Goal: Task Accomplishment & Management: Use online tool/utility

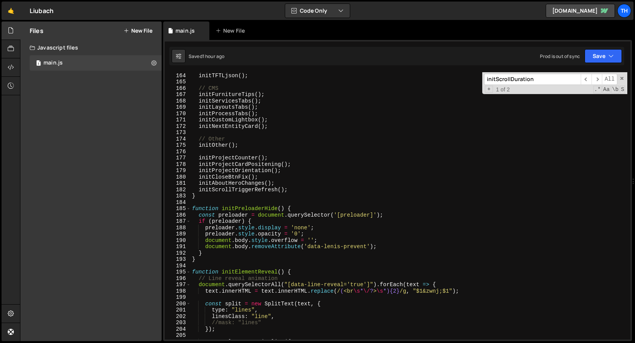
scroll to position [2033, 0]
click at [187, 206] on span at bounding box center [188, 209] width 4 height 7
click at [188, 212] on div "186" at bounding box center [178, 215] width 26 height 7
click at [188, 210] on span at bounding box center [188, 209] width 4 height 7
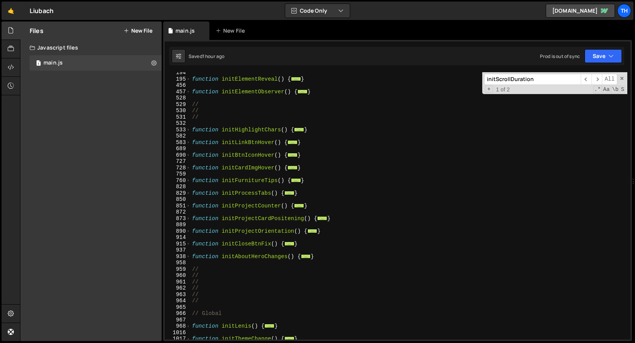
scroll to position [130, 0]
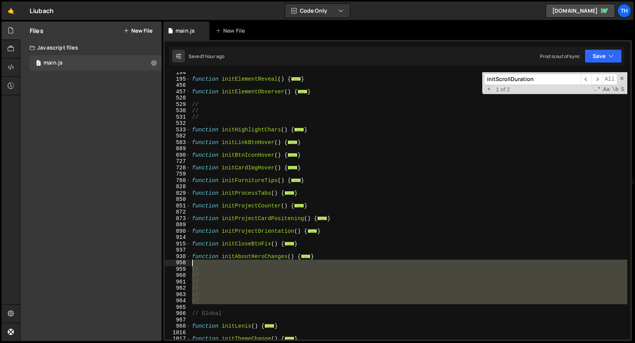
drag, startPoint x: 210, startPoint y: 306, endPoint x: 169, endPoint y: 262, distance: 60.4
click at [169, 262] on div "initElementReveal(); 194 195 456 457 528 529 530 531 532 533 582 583 689 690 72…" at bounding box center [397, 206] width 465 height 268
type textarea "//"
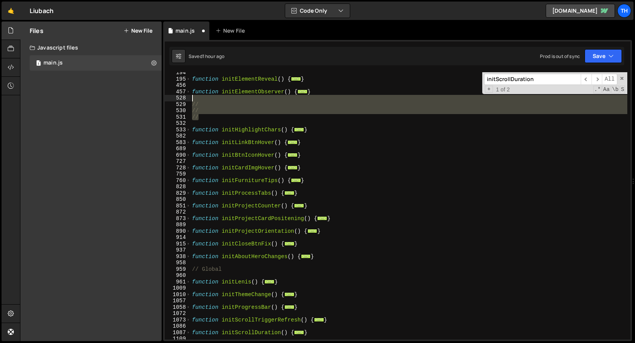
drag, startPoint x: 203, startPoint y: 118, endPoint x: 168, endPoint y: 98, distance: 41.2
click at [168, 98] on div "194 195 456 457 528 529 530 531 532 533 582 583 689 690 727 728 759 760 828 829…" at bounding box center [397, 206] width 465 height 268
type textarea "//"
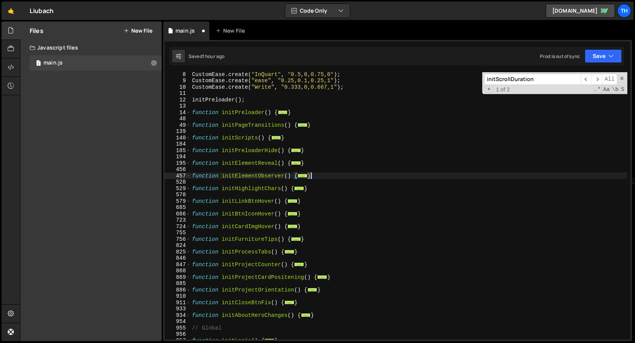
scroll to position [45, 0]
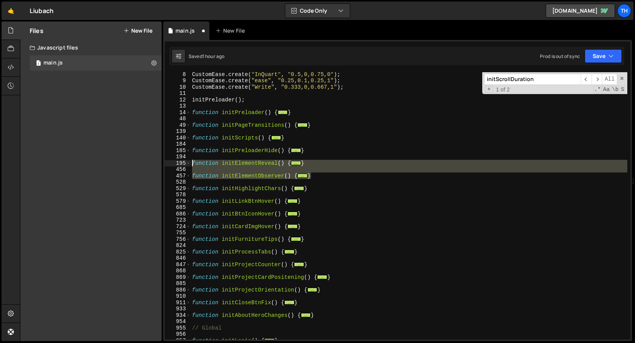
drag, startPoint x: 328, startPoint y: 175, endPoint x: 142, endPoint y: 162, distance: 185.9
click at [142, 162] on div "Files New File Javascript files 1 main.js 0 CSS files Copy share link Edit File…" at bounding box center [327, 182] width 615 height 320
type textarea "function initElementReveal() { // Line reveal animation"
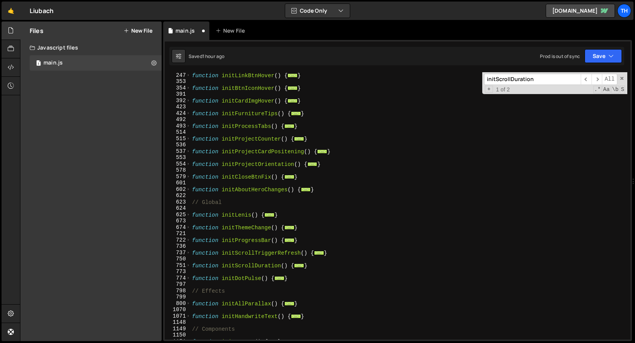
scroll to position [240, 0]
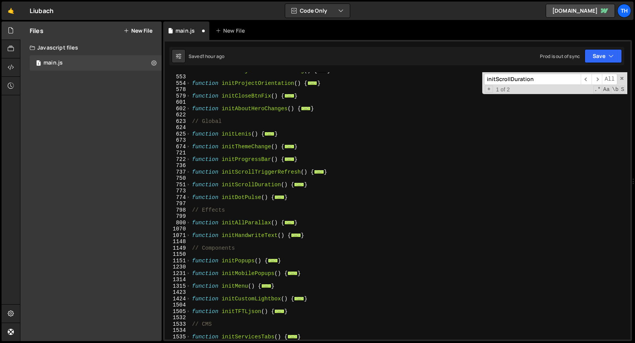
click at [256, 215] on div "function initProjectCardPositening ( ) { ... } function initProjectOrientation …" at bounding box center [408, 207] width 437 height 280
click at [262, 227] on div "function initProjectCardPositening ( ) { ... } function initProjectOrientation …" at bounding box center [408, 207] width 437 height 280
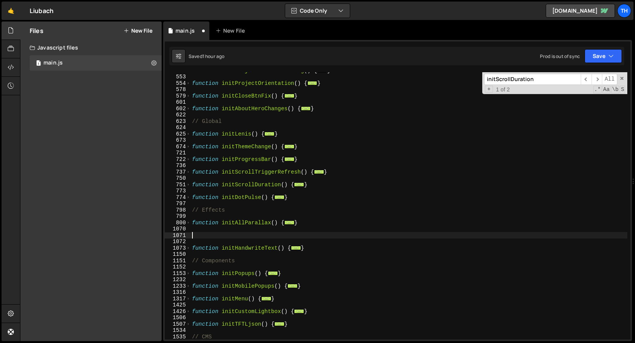
paste textarea "}"
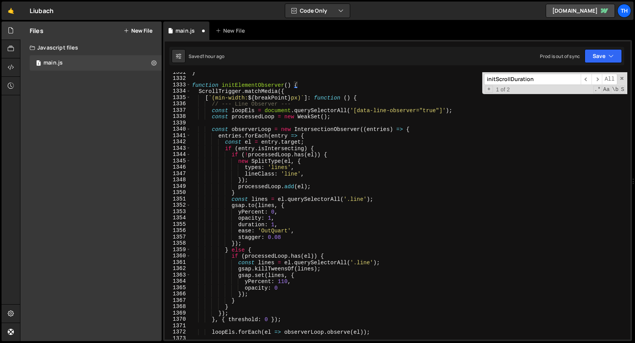
scroll to position [1958, 0]
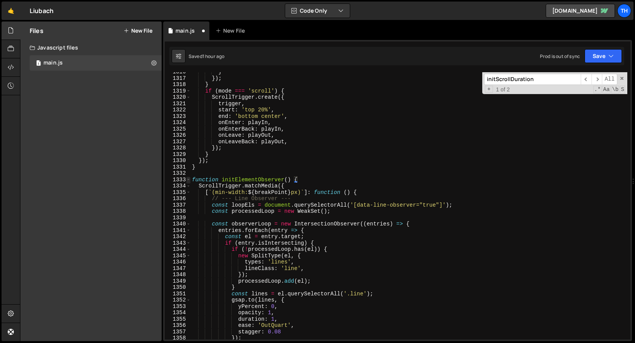
click at [188, 178] on span at bounding box center [188, 180] width 4 height 7
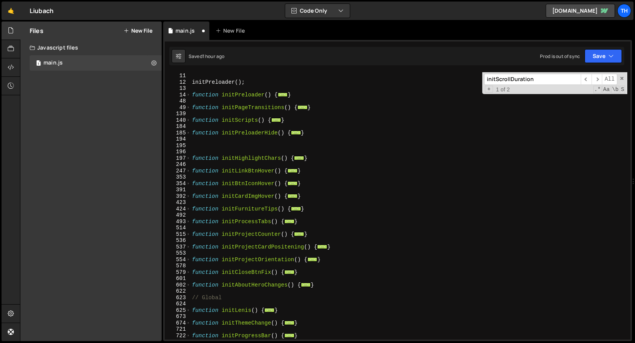
scroll to position [63, 0]
drag, startPoint x: 319, startPoint y: 159, endPoint x: 109, endPoint y: 160, distance: 210.4
click at [109, 160] on div "Files New File Javascript files 1 main.js 0 CSS files Copy share link Edit File…" at bounding box center [327, 182] width 615 height 320
type textarea "function initHighlightChars() {"
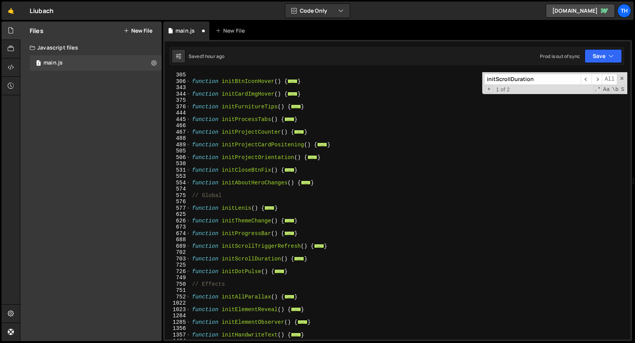
scroll to position [208, 0]
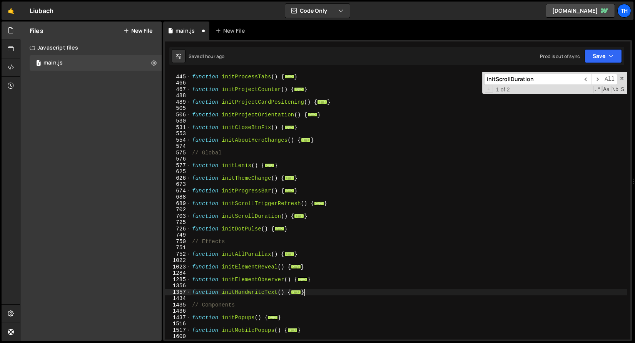
click at [321, 290] on div "function initProcessTabs ( ) { ... } function initProjectCounter ( ) { ... } fu…" at bounding box center [408, 207] width 437 height 280
type textarea "}"
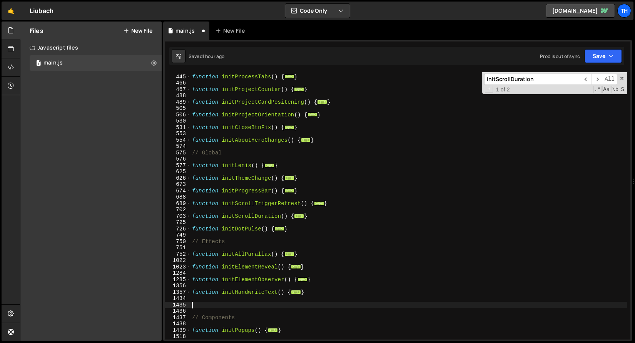
paste textarea "}"
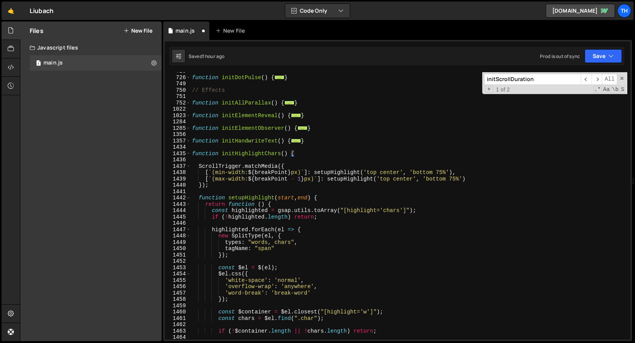
scroll to position [357, 0]
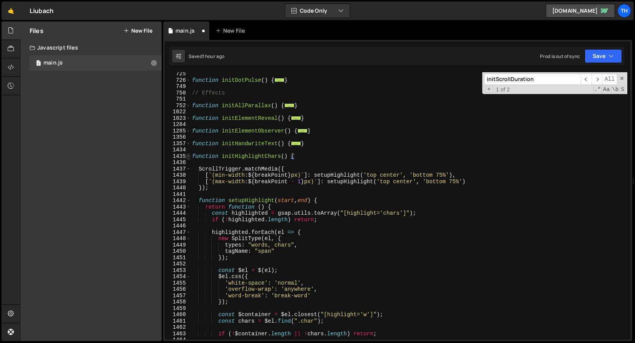
click at [187, 158] on span at bounding box center [188, 156] width 4 height 7
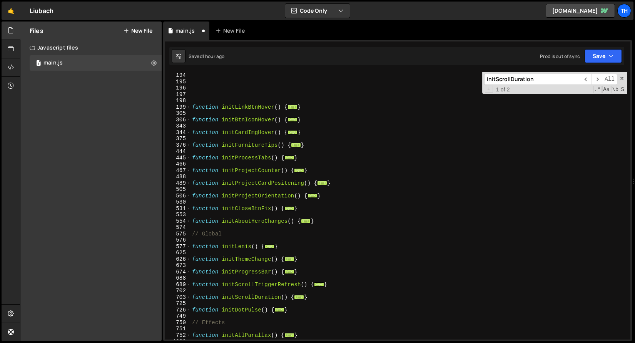
scroll to position [127, 0]
click at [325, 148] on div "function initLinkBtnHover ( ) { ... } function initBtnIconHover ( ) { ... } fun…" at bounding box center [408, 212] width 437 height 280
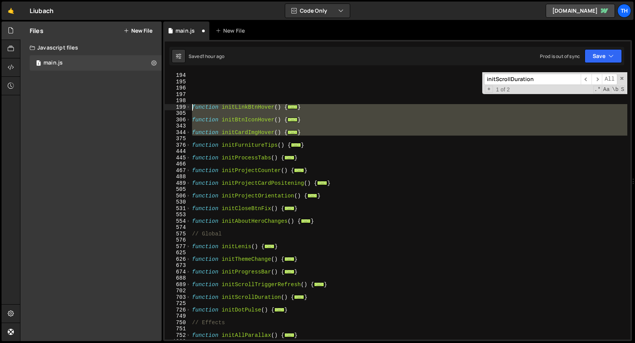
drag, startPoint x: 325, startPoint y: 136, endPoint x: 122, endPoint y: 106, distance: 205.4
click at [122, 106] on div "Files New File Javascript files 1 main.js 0 CSS files Copy share link Edit File…" at bounding box center [327, 182] width 615 height 320
type textarea "function initLinkBtnHover() { // Link hover in/out"
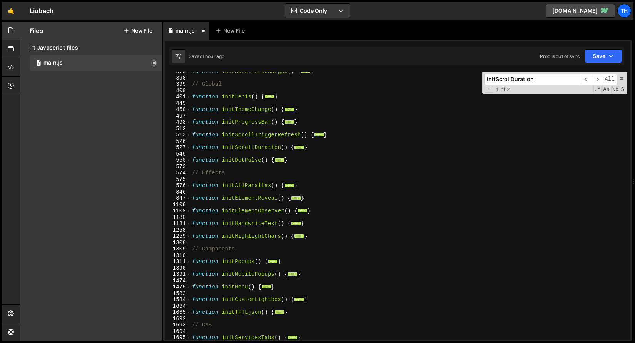
scroll to position [293, 0]
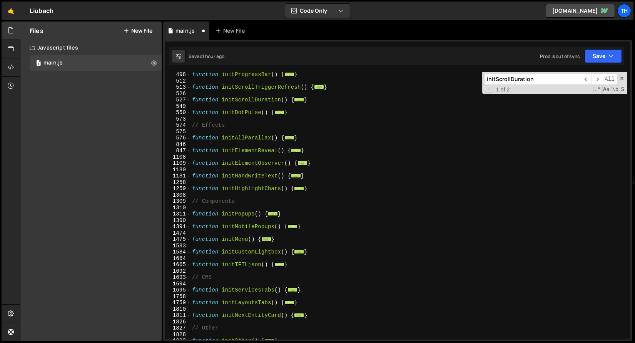
click at [253, 207] on div "function initProgressBar ( ) { ... } function initScrollTriggerRefresh ( ) { ..…" at bounding box center [408, 212] width 437 height 280
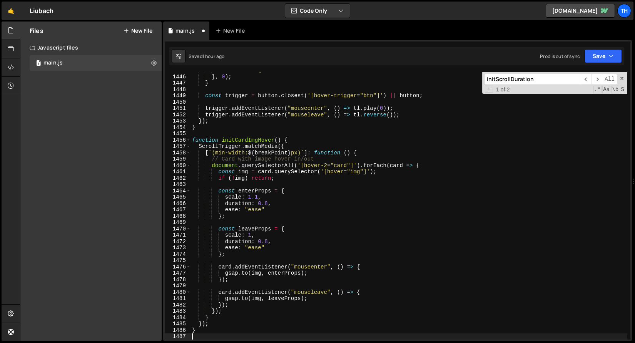
scroll to position [1287, 0]
click at [187, 140] on span at bounding box center [188, 140] width 4 height 7
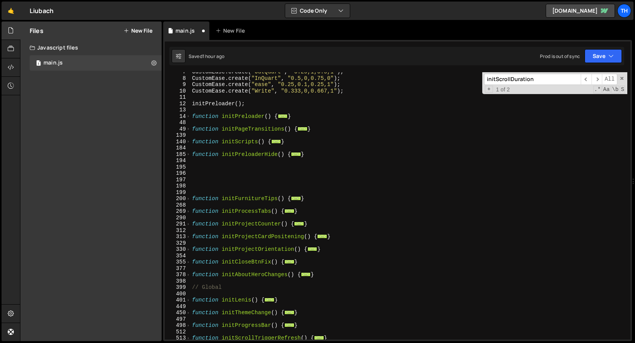
scroll to position [75, 0]
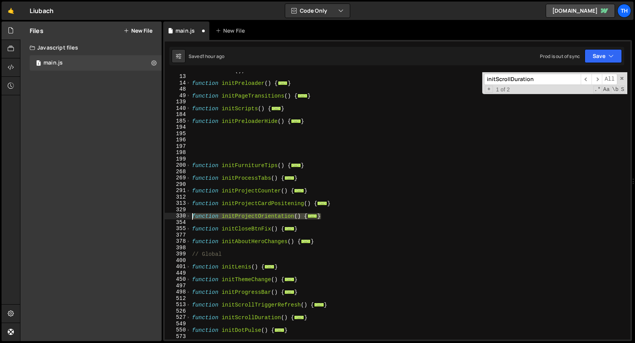
drag, startPoint x: 329, startPoint y: 217, endPoint x: 167, endPoint y: 214, distance: 162.4
click at [167, 214] on div "} 12 13 14 48 49 139 140 184 185 194 195 196 197 198 199 200 268 269 290 291 31…" at bounding box center [397, 206] width 465 height 268
click at [205, 219] on div "initPreloader ( ) ; function initPreloader ( ) { ... } function initPageTransit…" at bounding box center [408, 206] width 437 height 268
click at [186, 216] on span at bounding box center [188, 216] width 4 height 7
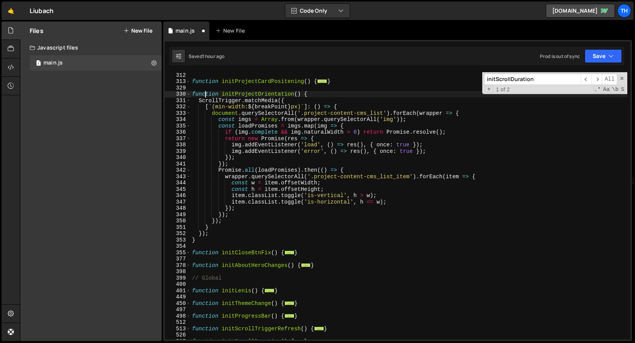
scroll to position [194, 0]
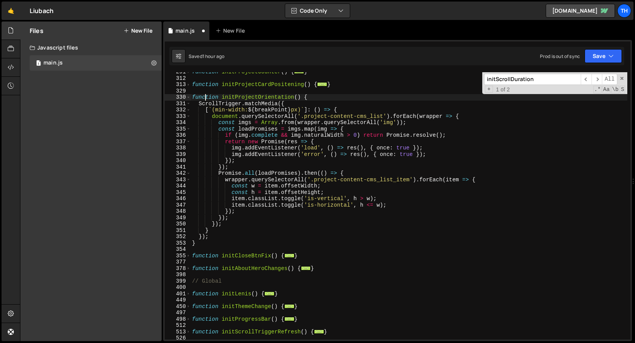
click at [358, 112] on div "function initProjectCounter ( ) { ... } function initProjectCardPositening ( ) …" at bounding box center [408, 209] width 437 height 280
type textarea "[`(min-width: ${breakPoint}px)`]: () => {"
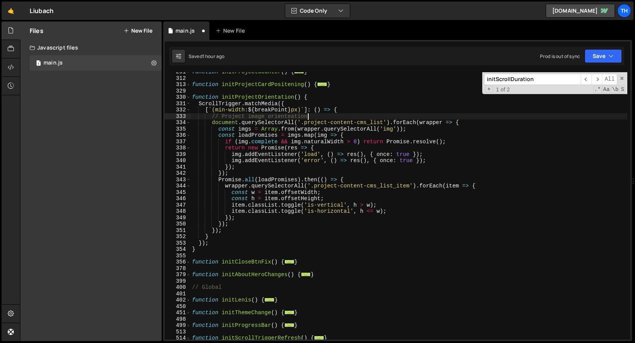
scroll to position [0, 8]
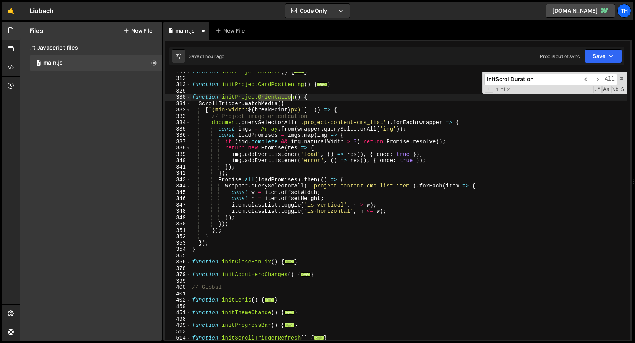
drag, startPoint x: 259, startPoint y: 97, endPoint x: 293, endPoint y: 94, distance: 34.7
click at [293, 94] on div "function initProjectCounter ( ) { ... } function initProjectCardPositening ( ) …" at bounding box center [408, 209] width 437 height 280
click at [274, 117] on div "function initProjectCounter ( ) { ... } function initProjectCardPositening ( ) …" at bounding box center [408, 209] width 437 height 280
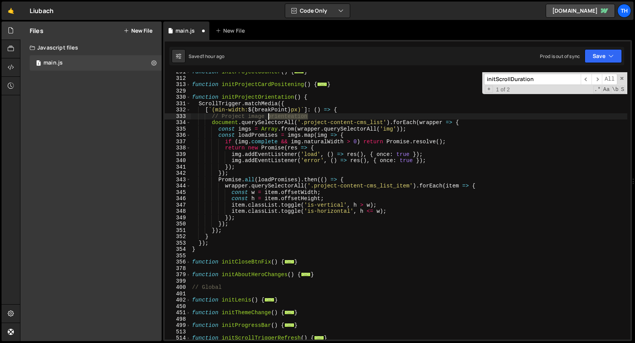
click at [274, 117] on div "function initProjectCounter ( ) { ... } function initProjectCardPositening ( ) …" at bounding box center [408, 209] width 437 height 280
paste textarea "Orient"
click at [273, 118] on div "function initProjectCounter ( ) { ... } function initProjectCardPositening ( ) …" at bounding box center [408, 209] width 437 height 280
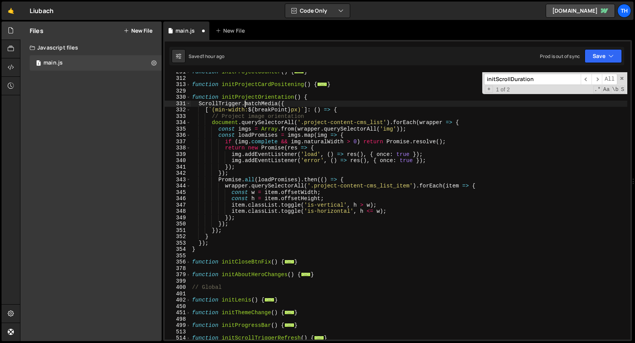
click at [243, 102] on div "function initProjectCounter ( ) { ... } function initProjectCardPositening ( ) …" at bounding box center [408, 209] width 437 height 280
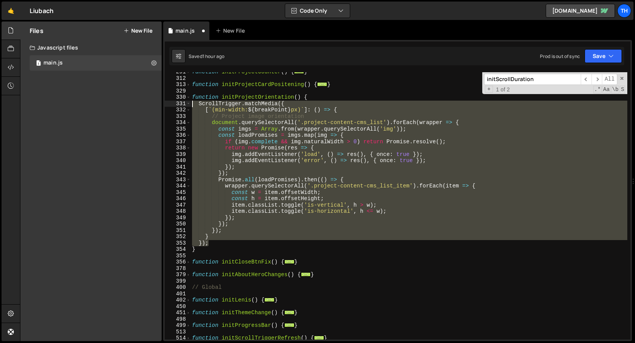
drag, startPoint x: 215, startPoint y: 242, endPoint x: 126, endPoint y: 104, distance: 164.2
click at [126, 104] on div "Files New File Javascript files 1 main.js 0 CSS files Copy share link Edit File…" at bounding box center [327, 182] width 615 height 320
type textarea "ScrollTrigger.matchMedia({ [`(min-width: ${breakPoint}px)`]: () => {"
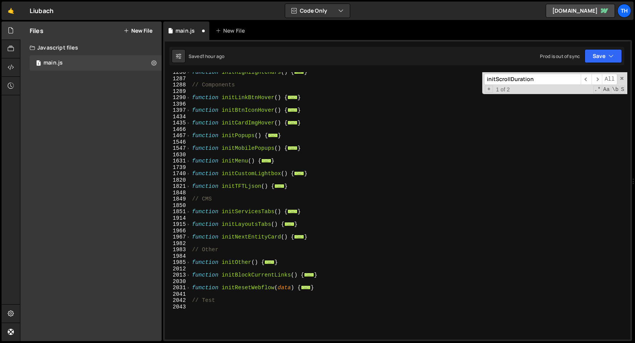
scroll to position [428, 0]
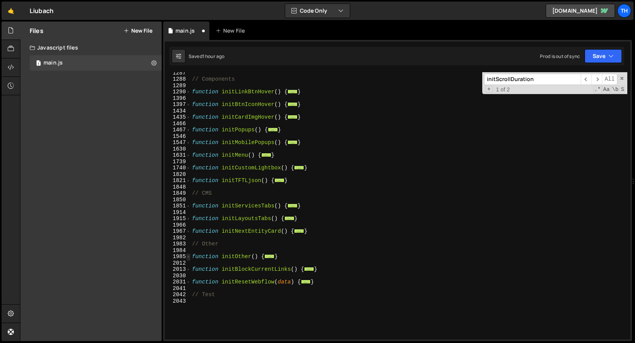
click at [188, 256] on span at bounding box center [188, 257] width 4 height 7
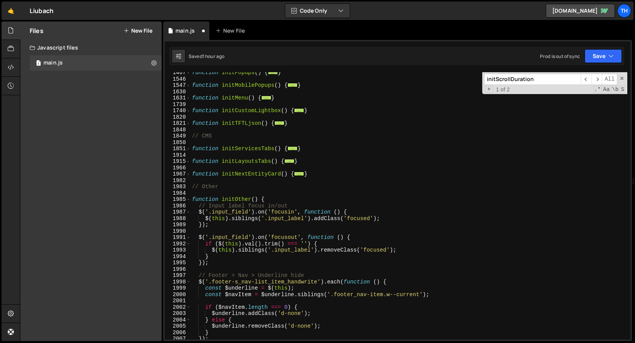
scroll to position [532, 0]
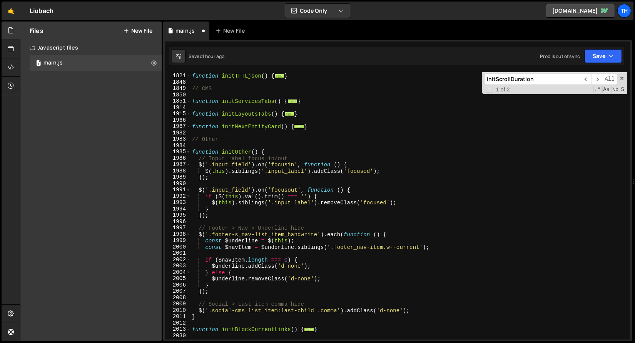
click at [279, 153] on div "function initTFTLjson ( ) { ... } // CMS function initServicesTabs ( ) { ... } …" at bounding box center [408, 207] width 437 height 280
type textarea "function initOther() {"
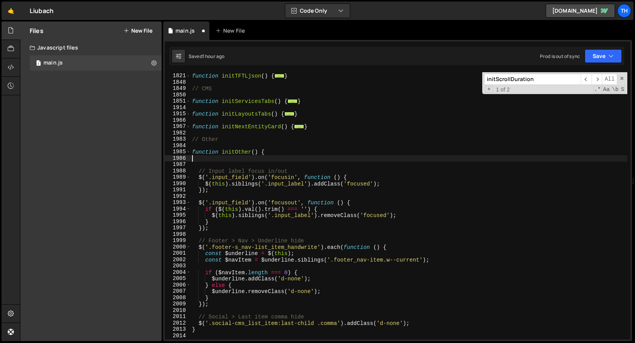
paste textarea "});"
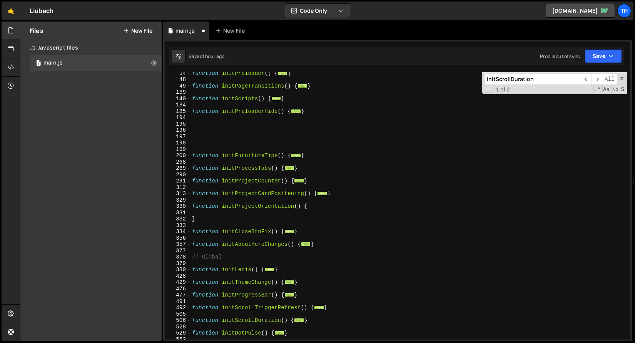
scroll to position [85, 0]
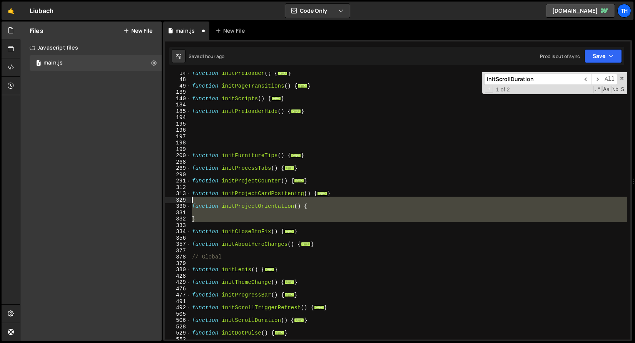
drag, startPoint x: 215, startPoint y: 223, endPoint x: 169, endPoint y: 201, distance: 50.8
click at [169, 201] on div "}); 14 48 49 139 140 184 185 194 195 196 197 198 199 200 268 269 290 291 312 31…" at bounding box center [397, 206] width 465 height 268
type textarea "function initProjectOrientation() {"
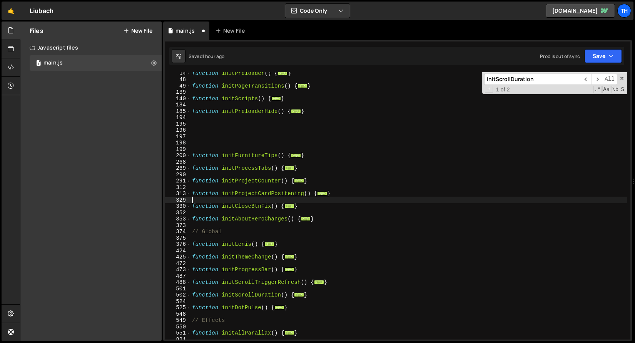
scroll to position [0, 0]
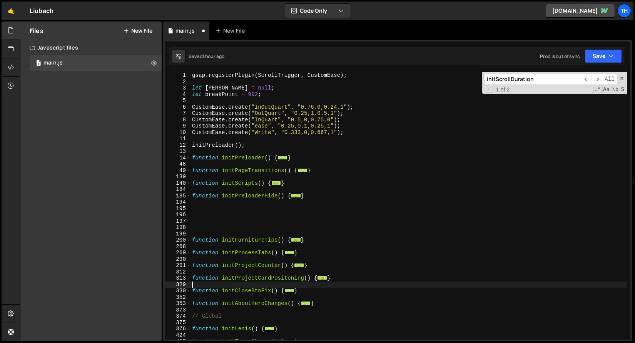
click at [191, 186] on div "gsap . registerPlugin ( ScrollTrigger , CustomEase ) ; let [PERSON_NAME] = null…" at bounding box center [408, 212] width 437 height 280
click at [190, 185] on span at bounding box center [188, 183] width 4 height 7
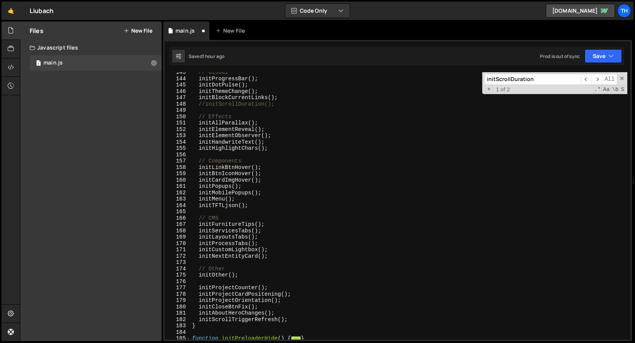
scroll to position [148, 0]
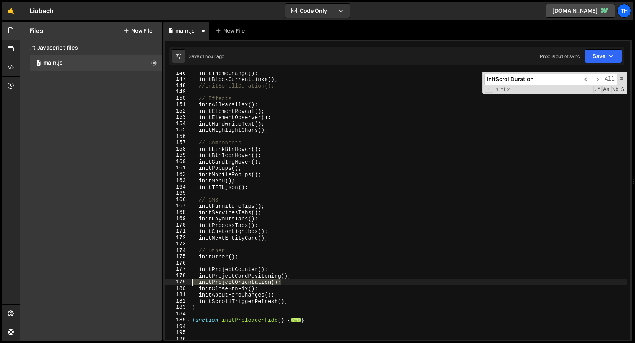
drag, startPoint x: 292, startPoint y: 284, endPoint x: 108, endPoint y: 283, distance: 183.9
click at [108, 283] on div "Files New File Javascript files 1 main.js 0 CSS files Copy share link Edit File…" at bounding box center [327, 182] width 615 height 320
type textarea "initProjectOrientation();"
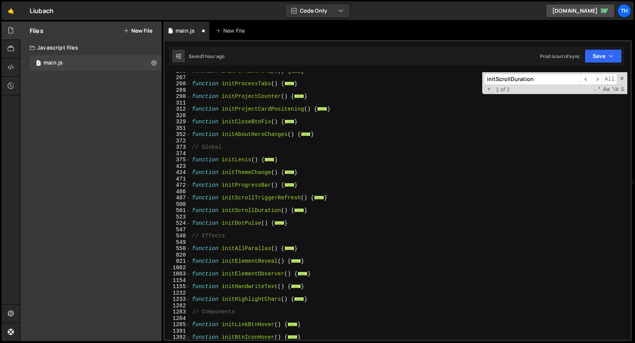
scroll to position [389, 0]
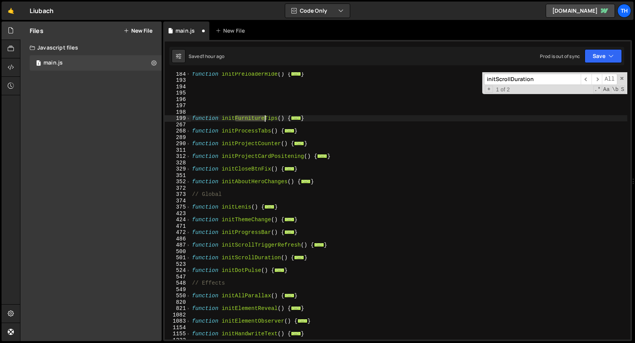
drag, startPoint x: 235, startPoint y: 118, endPoint x: 263, endPoint y: 119, distance: 28.1
click at [263, 119] on div "function initPreloaderHide ( ) { ... } function initFurnitureTips ( ) { ... } f…" at bounding box center [408, 211] width 437 height 280
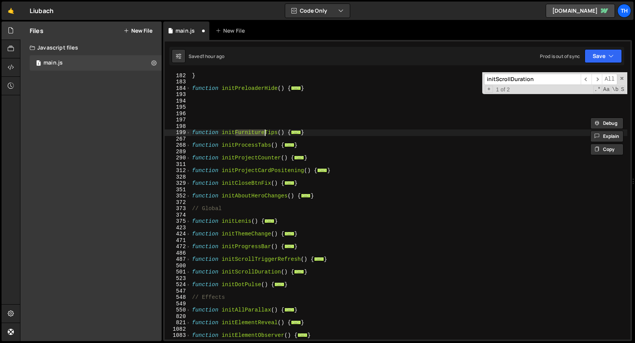
scroll to position [374, 0]
click at [217, 168] on div "initScrollTriggerRefresh ( ) ; } function initPreloaderHide ( ) { ... } functio…" at bounding box center [408, 206] width 437 height 280
click at [188, 129] on div "198" at bounding box center [178, 126] width 26 height 7
click at [188, 131] on span at bounding box center [188, 133] width 4 height 7
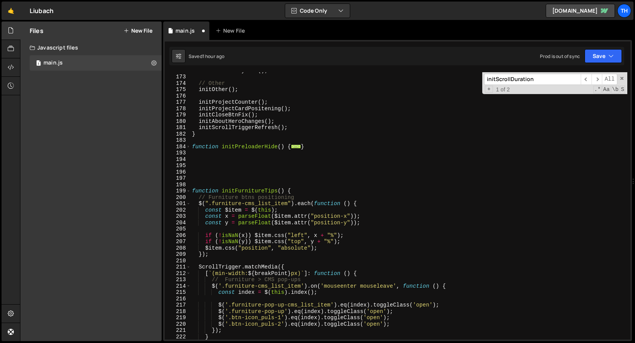
scroll to position [316, 0]
click at [188, 192] on span at bounding box center [188, 191] width 4 height 7
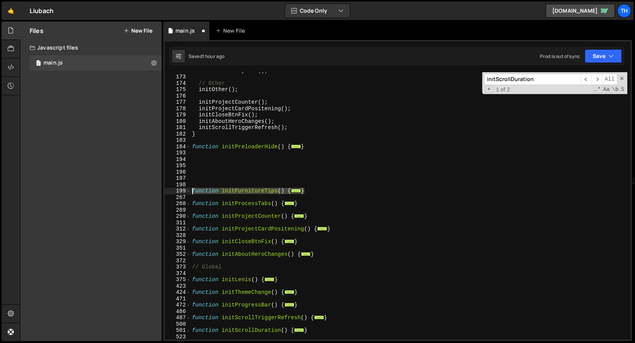
drag, startPoint x: 313, startPoint y: 191, endPoint x: 173, endPoint y: 189, distance: 140.4
click at [173, 189] on div "function initProjectCardPositening() { 172 173 174 175 176 177 178 179 180 181 …" at bounding box center [397, 206] width 465 height 268
type textarea "function initFurnitureTips() { // Furniture btns positioning"
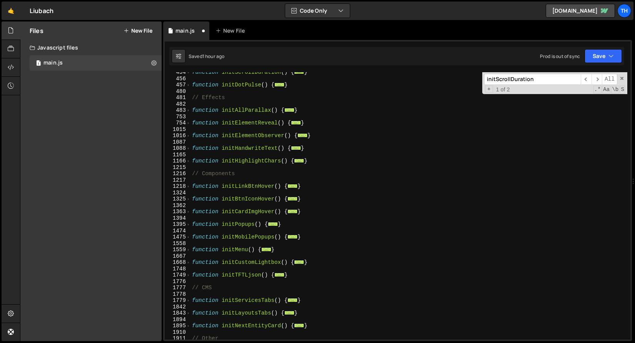
scroll to position [580, 0]
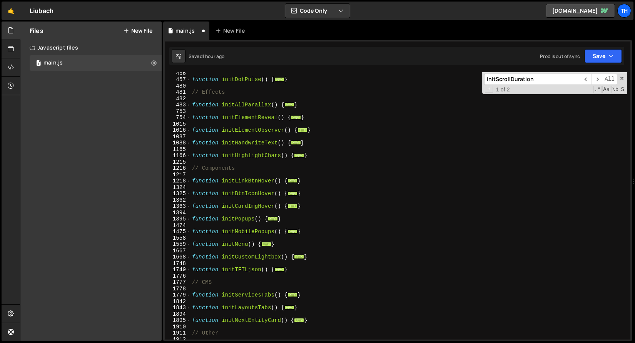
click at [332, 320] on div "function initDotPulse ( ) { ... } // Effects function initAllParallax ( ) { ...…" at bounding box center [408, 210] width 437 height 280
type textarea "}"
click at [328, 310] on div "function initDotPulse ( ) { ... } // Effects function initAllParallax ( ) { ...…" at bounding box center [408, 210] width 437 height 280
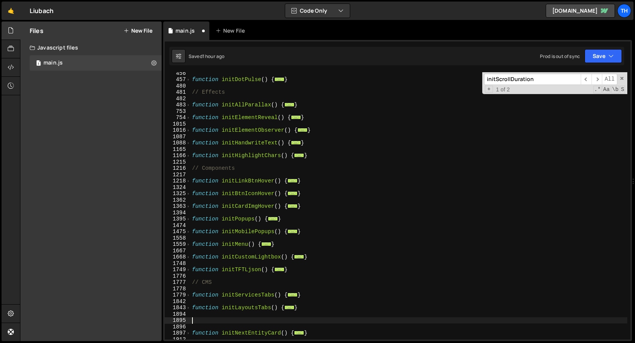
paste textarea "}"
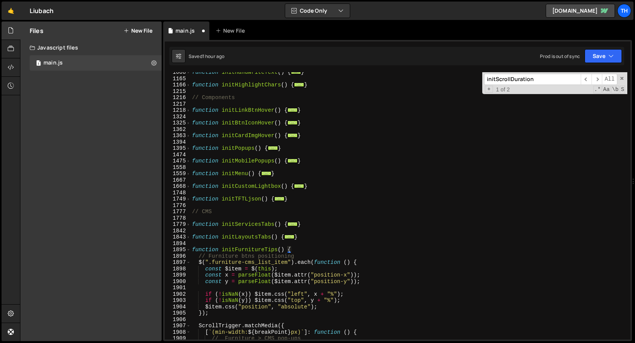
scroll to position [650, 0]
click at [188, 250] on span at bounding box center [188, 250] width 4 height 7
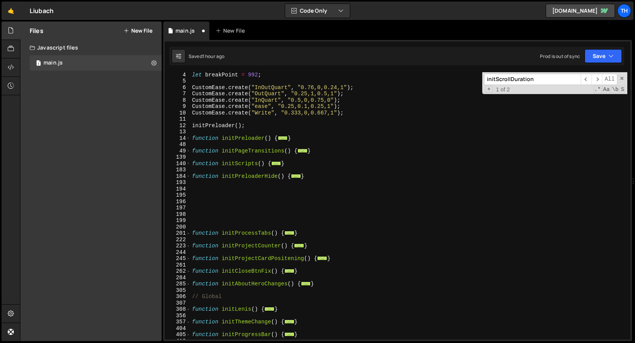
scroll to position [25, 0]
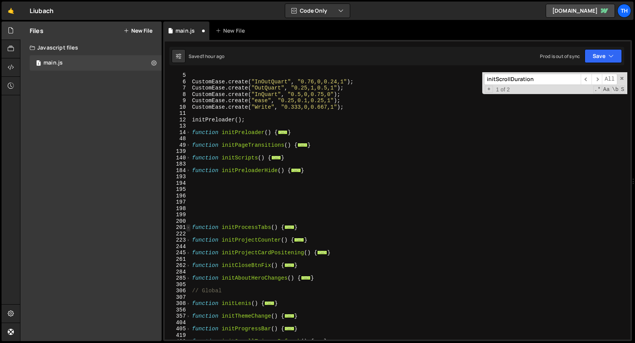
click at [187, 228] on span at bounding box center [188, 228] width 4 height 7
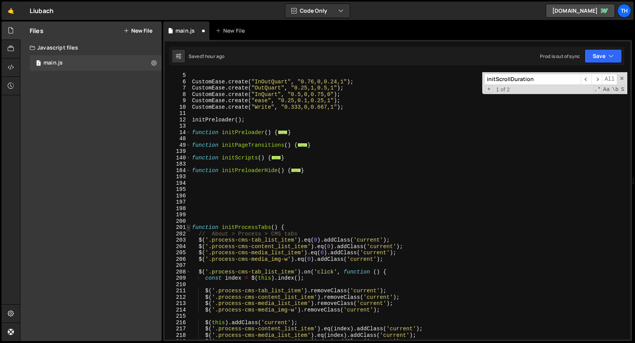
click at [187, 228] on span at bounding box center [188, 228] width 4 height 7
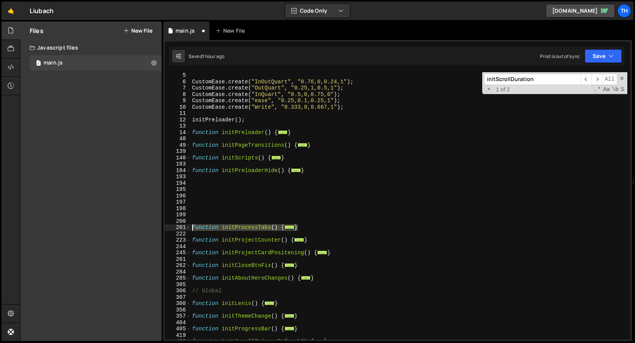
drag, startPoint x: 318, startPoint y: 229, endPoint x: 163, endPoint y: 227, distance: 155.0
click at [163, 227] on div "} 5 6 7 8 9 10 11 12 13 14 48 49 139 140 183 184 193 194 195 196 197 198 199 20…" at bounding box center [397, 191] width 469 height 302
type textarea "function initProcessTabs() { // About > Process > CMS tabs"
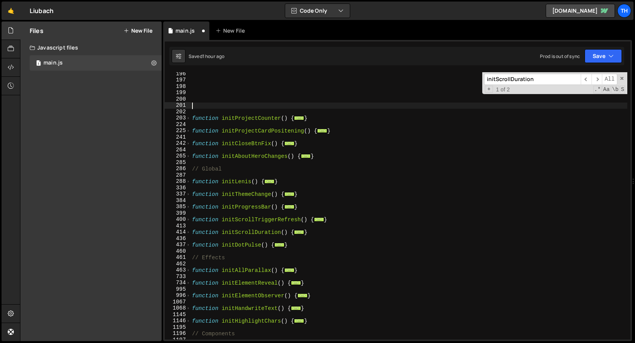
scroll to position [124, 0]
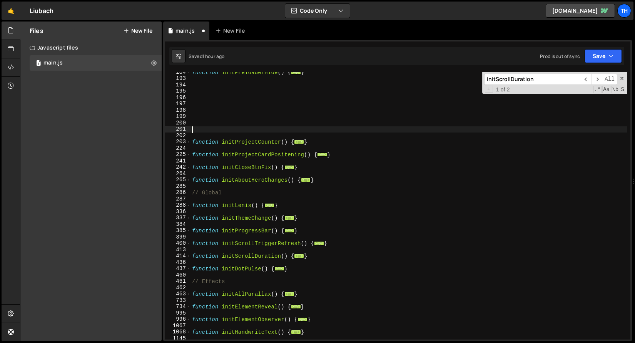
type textarea "}); }"
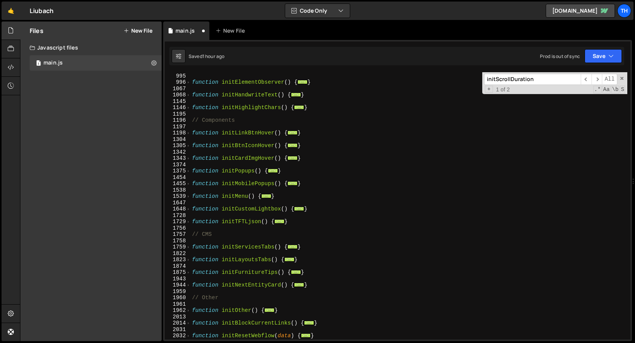
scroll to position [361, 0]
click at [294, 240] on div "function initElementReveal ( ) { ... } function initElementObserver ( ) { ... }…" at bounding box center [408, 207] width 437 height 280
click at [311, 260] on div "function initElementReveal ( ) { ... } function initElementObserver ( ) { ... }…" at bounding box center [408, 207] width 437 height 280
type textarea "}"
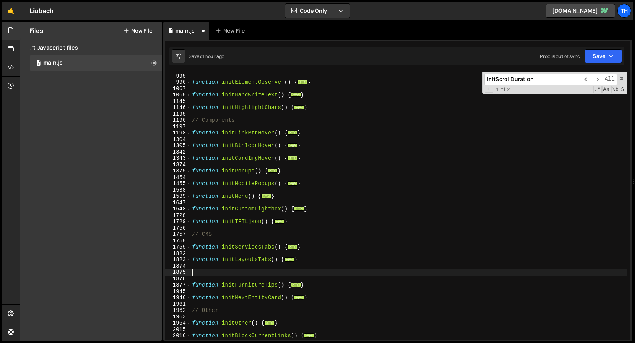
paste textarea "}"
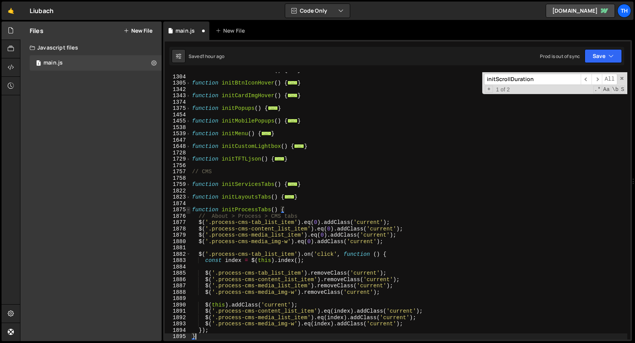
click at [190, 211] on span at bounding box center [188, 210] width 4 height 7
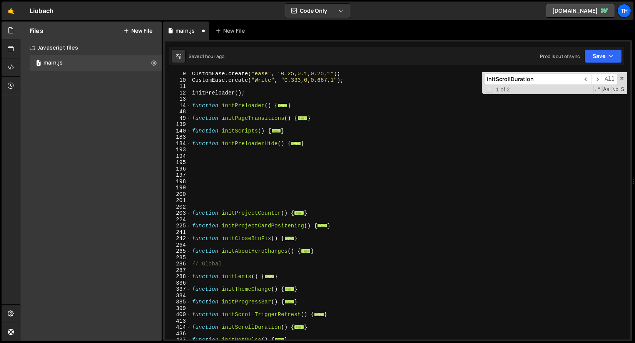
scroll to position [76, 0]
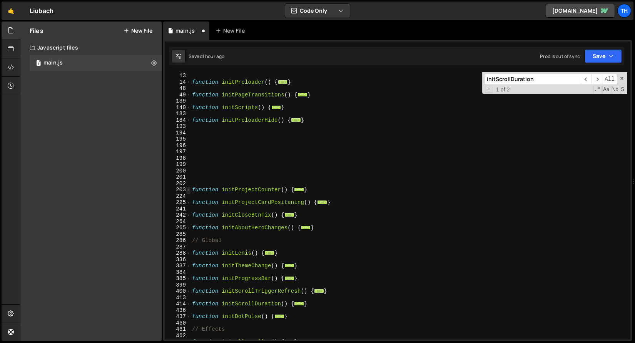
click at [188, 192] on span at bounding box center [188, 190] width 4 height 7
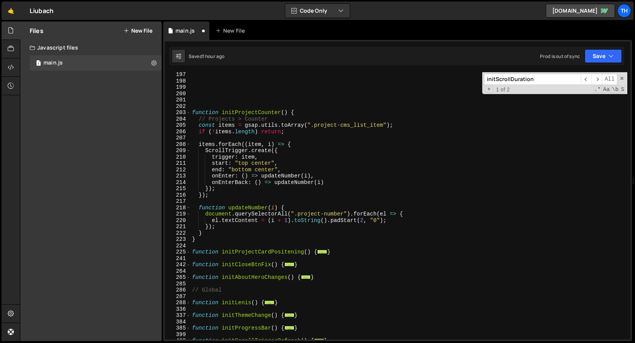
scroll to position [147, 0]
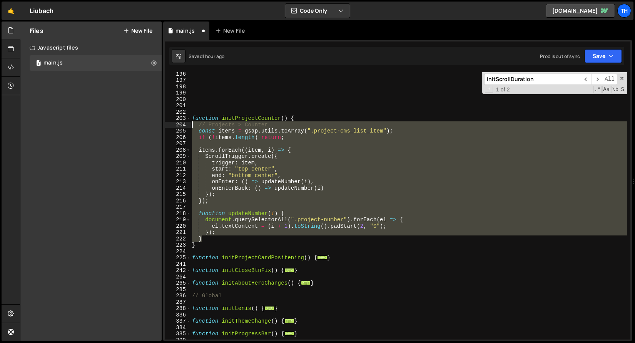
drag, startPoint x: 215, startPoint y: 239, endPoint x: 123, endPoint y: 126, distance: 145.7
click at [123, 126] on div "Files New File Javascript files 1 main.js 0 CSS files Copy share link Edit File…" at bounding box center [327, 182] width 615 height 320
type textarea "// Projects > Counter const items = gsap.utils.toArray(".project-cms_list_item"…"
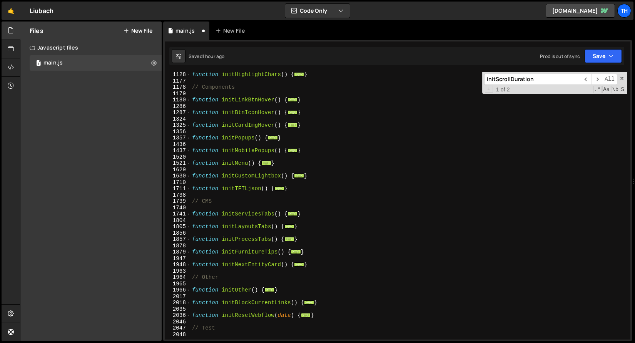
scroll to position [440, 0]
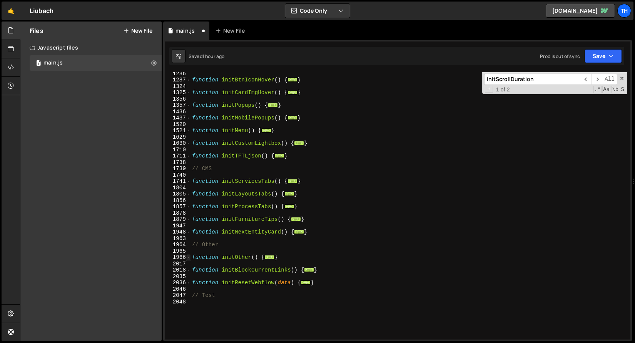
click at [187, 260] on span at bounding box center [188, 258] width 4 height 7
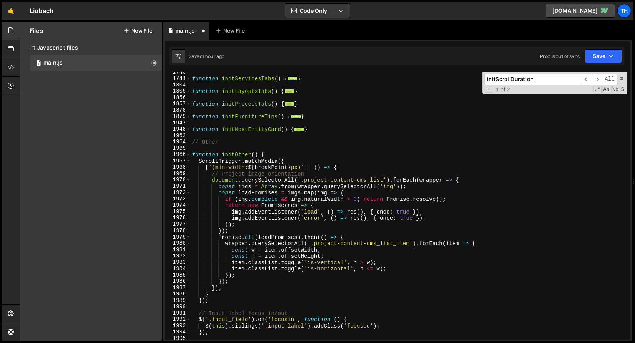
scroll to position [602, 0]
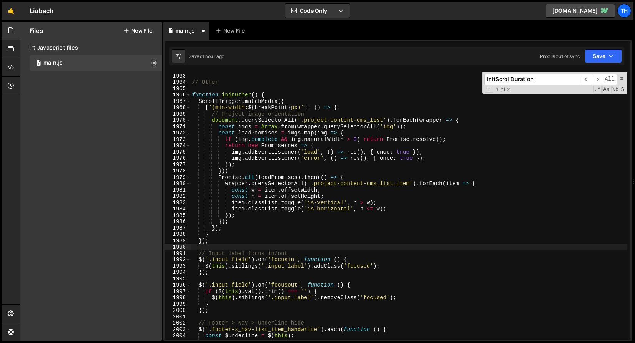
click at [229, 247] on div "function initNextEntityCard ( ) { ... } // Other function initOther ( ) { Scrol…" at bounding box center [408, 207] width 437 height 280
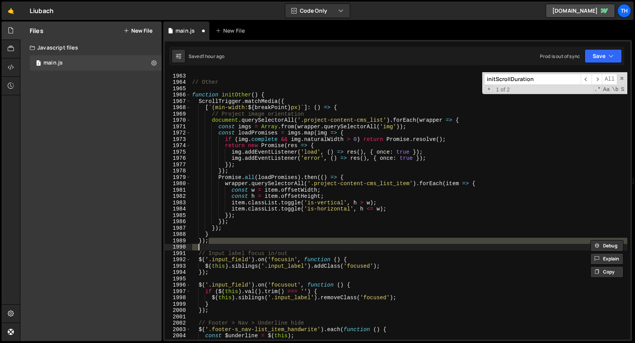
type textarea "});"
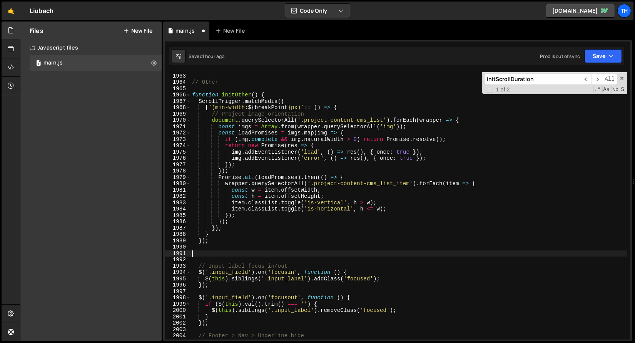
paste textarea "}"
type textarea "}"
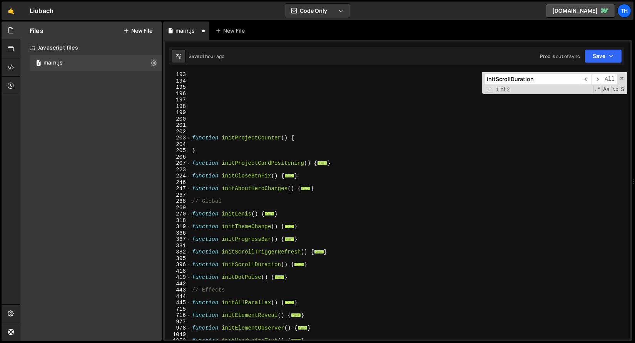
scroll to position [80, 0]
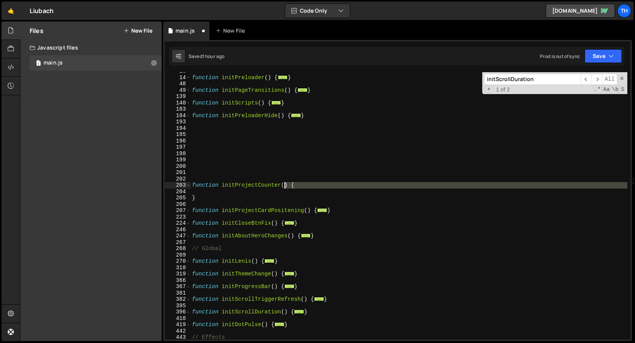
drag, startPoint x: 293, startPoint y: 190, endPoint x: 265, endPoint y: 167, distance: 35.3
click at [265, 167] on div "function initPreloader ( ) { ... } function initPageTransitions ( ) { ... } fun…" at bounding box center [408, 208] width 437 height 280
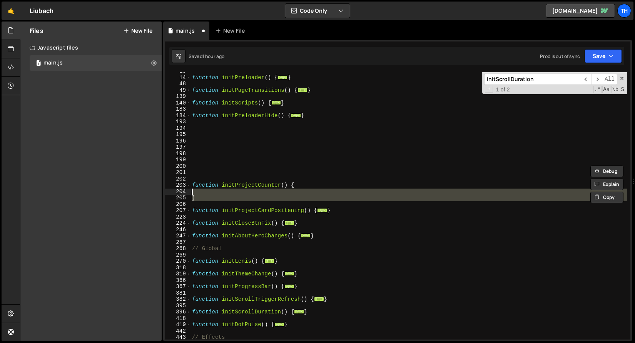
drag, startPoint x: 232, startPoint y: 185, endPoint x: 229, endPoint y: 162, distance: 22.9
click at [229, 162] on div "function initPreloader ( ) { ... } function initPageTransitions ( ) { ... } fun…" at bounding box center [408, 208] width 437 height 280
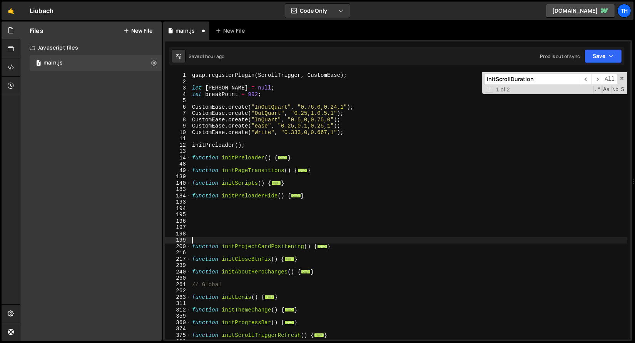
scroll to position [0, 0]
click at [189, 180] on div "139" at bounding box center [178, 177] width 26 height 7
click at [189, 182] on span at bounding box center [188, 183] width 4 height 7
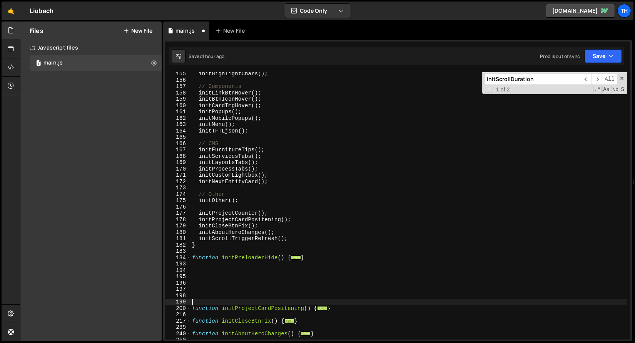
scroll to position [205, 0]
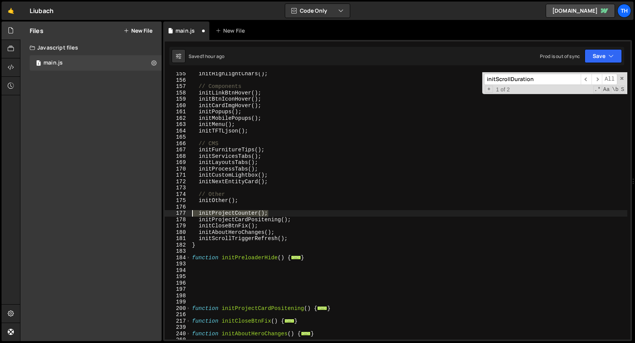
drag, startPoint x: 283, startPoint y: 214, endPoint x: 173, endPoint y: 214, distance: 110.4
click at [173, 214] on div "155 156 157 158 159 160 161 162 163 164 165 166 167 168 169 170 171 172 173 174…" at bounding box center [397, 206] width 465 height 268
type textarea "initProjectCounter();"
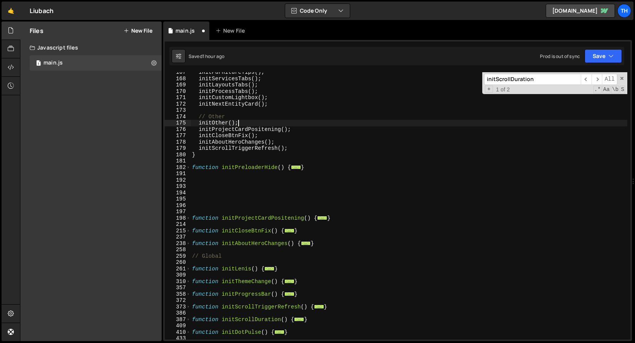
scroll to position [346, 0]
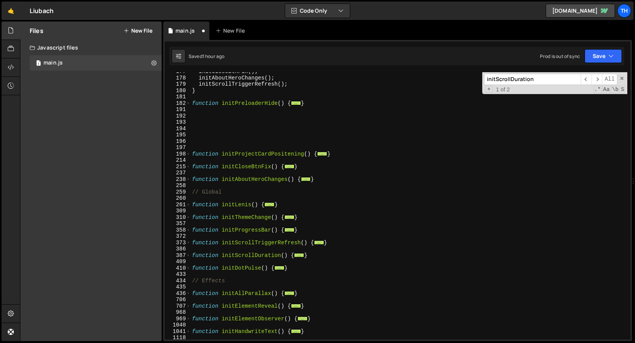
click at [260, 155] on div "initCloseBtnFix ( ) ; initAboutHeroChanges ( ) ; initScrollTriggerRefresh ( ) ;…" at bounding box center [408, 208] width 437 height 280
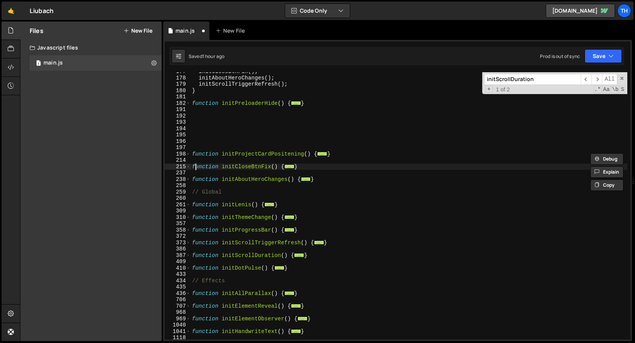
click at [194, 166] on div "initCloseBtnFix ( ) ; initAboutHeroChanges ( ) ; initScrollTriggerRefresh ( ) ;…" at bounding box center [408, 208] width 437 height 280
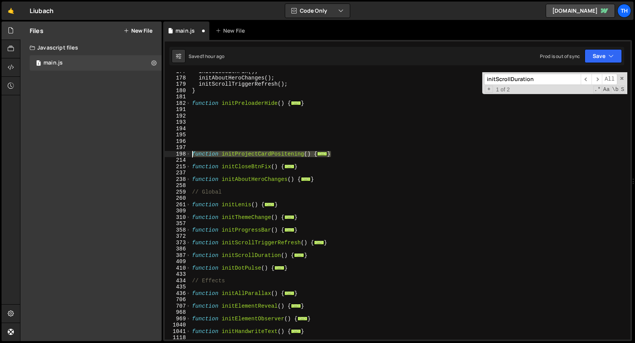
drag, startPoint x: 336, startPoint y: 155, endPoint x: 132, endPoint y: 152, distance: 204.3
click at [132, 152] on div "Files New File Javascript files 1 main.js 0 CSS files Copy share link Edit File…" at bounding box center [327, 182] width 615 height 320
type textarea "function initProjectCardPositening() { ScrollTrigger.matchMedia({"
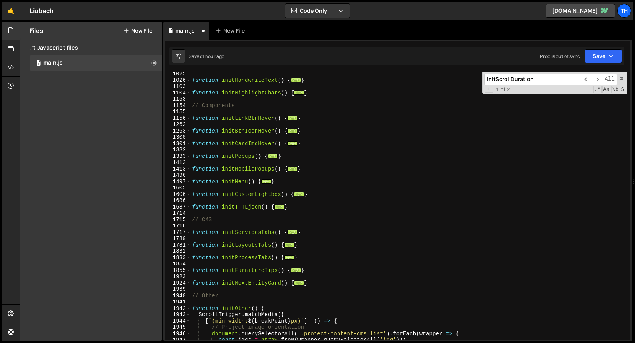
scroll to position [693, 0]
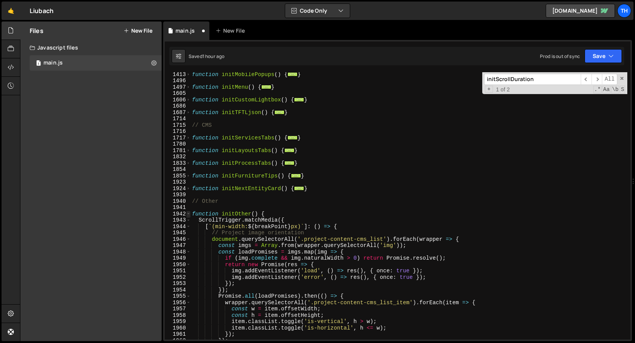
click at [186, 214] on span at bounding box center [188, 214] width 4 height 7
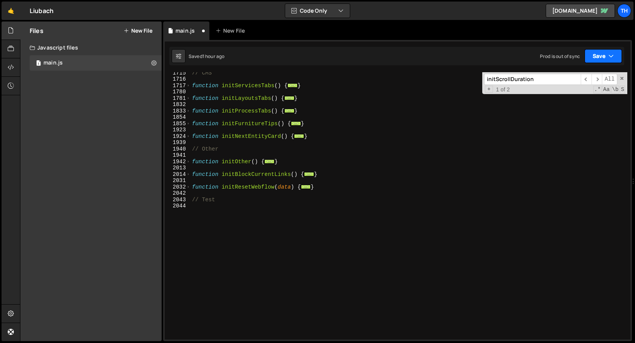
click at [599, 59] on button "Save" at bounding box center [602, 56] width 37 height 14
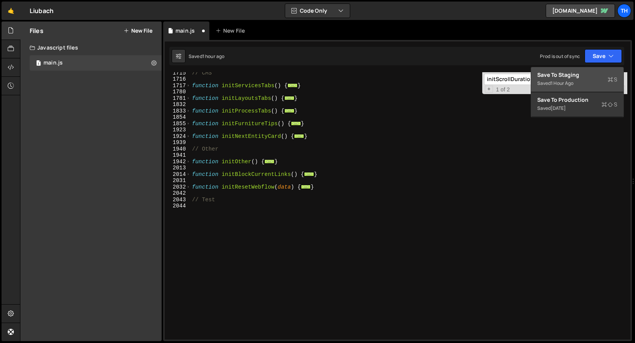
click at [585, 74] on div "Save to Staging S" at bounding box center [577, 75] width 80 height 8
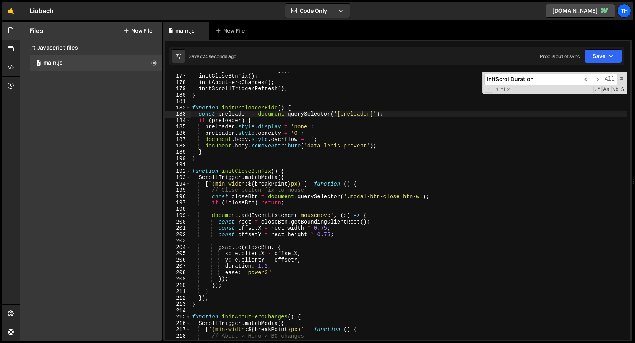
click at [230, 115] on div "initProjectCardPositening ( ) ; initCloseBtnFix ( ) ; initAboutHeroChanges ( ) …" at bounding box center [408, 207] width 437 height 280
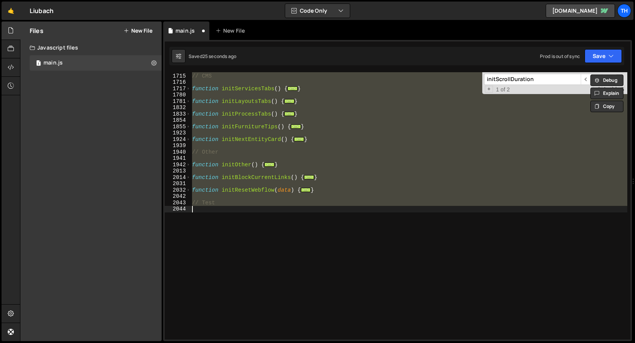
type textarea "}); }"
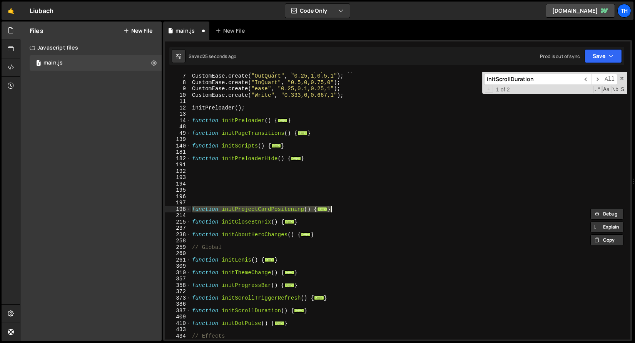
scroll to position [37, 0]
click at [597, 52] on button "Save" at bounding box center [602, 56] width 37 height 14
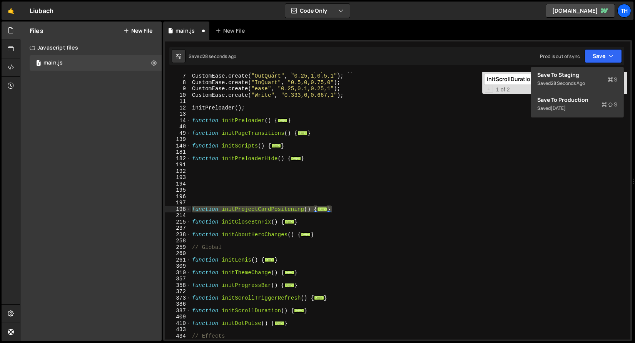
click at [226, 168] on div "CustomEase . create ( "InOutQuart" , "0.76,0,0.24,1" ) ; CustomEase . create ( …" at bounding box center [408, 207] width 437 height 280
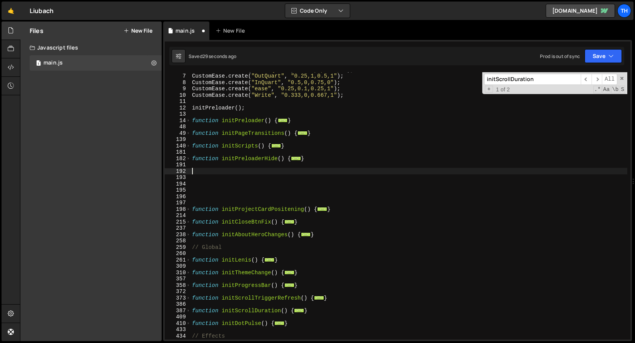
type textarea "/"
type textarea "//"
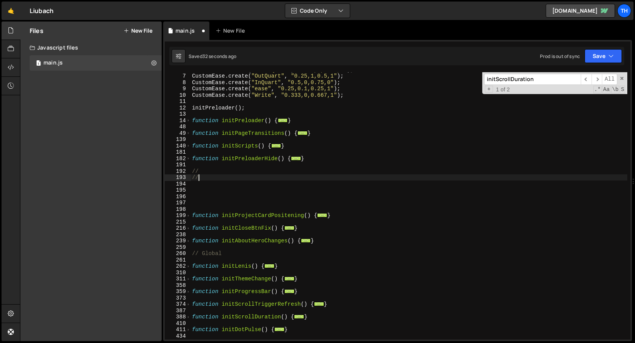
type textarea "//"
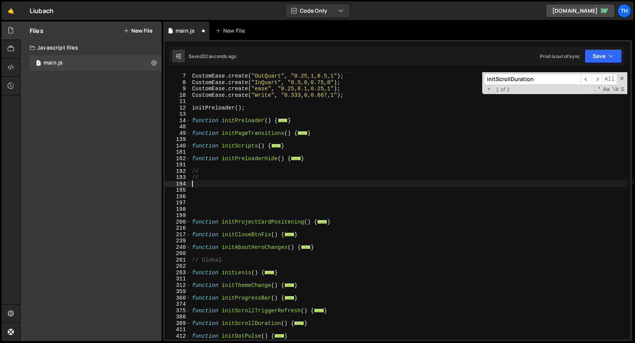
type textarea "//"
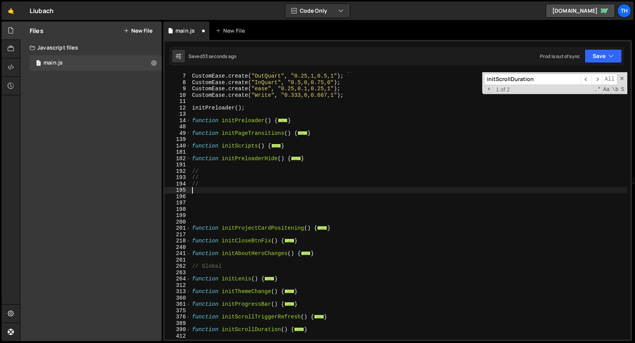
type textarea "//"
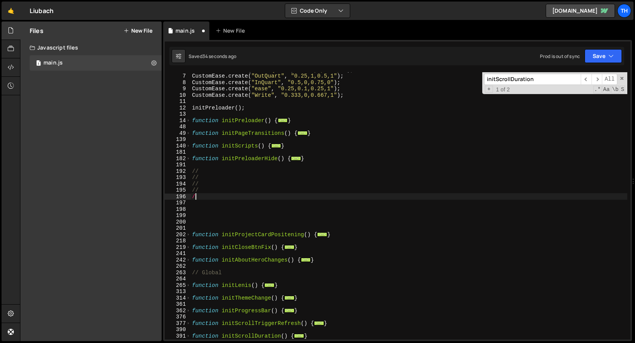
type textarea "//"
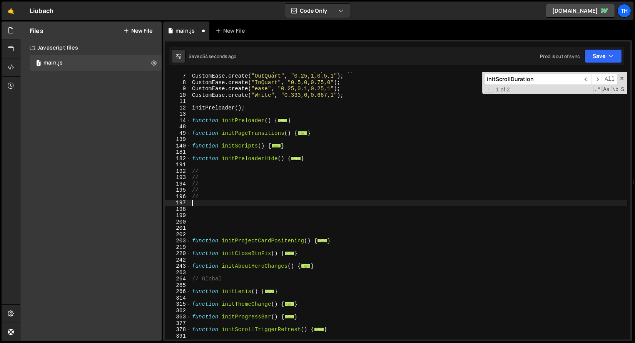
type textarea "//"
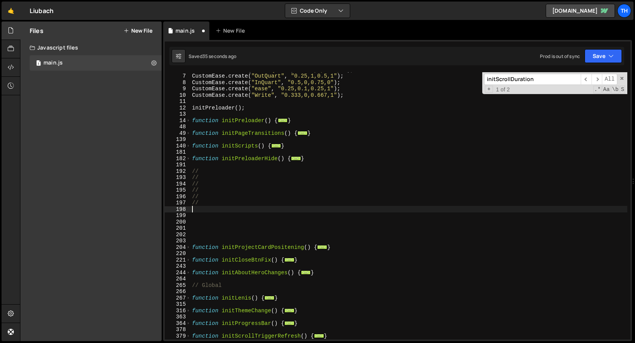
type textarea "//"
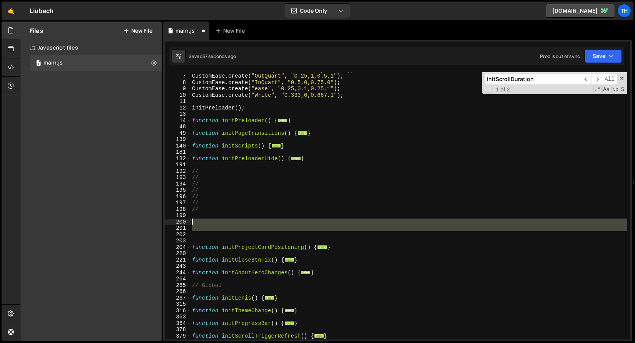
drag, startPoint x: 215, startPoint y: 237, endPoint x: 205, endPoint y: 219, distance: 20.3
click at [205, 220] on div "CustomEase . create ( "InOutQuart" , "0.76,0,0.24,1" ) ; CustomEase . create ( …" at bounding box center [408, 207] width 437 height 280
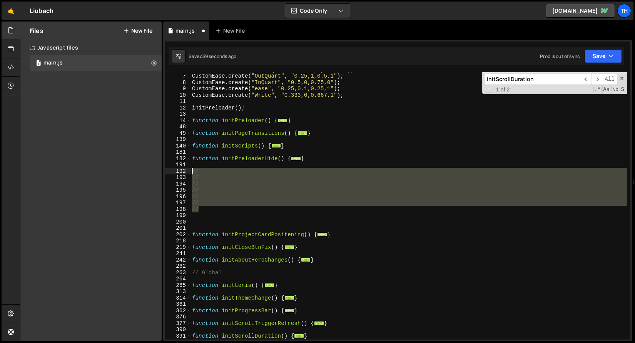
drag, startPoint x: 214, startPoint y: 211, endPoint x: 178, endPoint y: 172, distance: 53.4
click at [178, 172] on div "6 7 8 9 10 11 12 13 14 48 49 139 140 181 182 191 192 193 194 195 196 197 198 19…" at bounding box center [397, 206] width 465 height 268
type textarea "// //"
click at [211, 267] on div "CustomEase . create ( "InOutQuart" , "0.76,0,0.24,1" ) ; CustomEase . create ( …" at bounding box center [408, 207] width 437 height 280
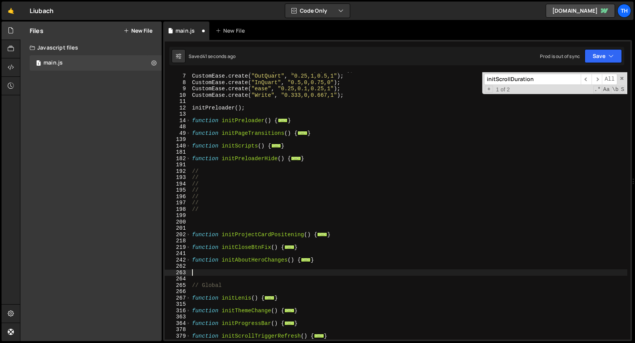
paste textarea "//"
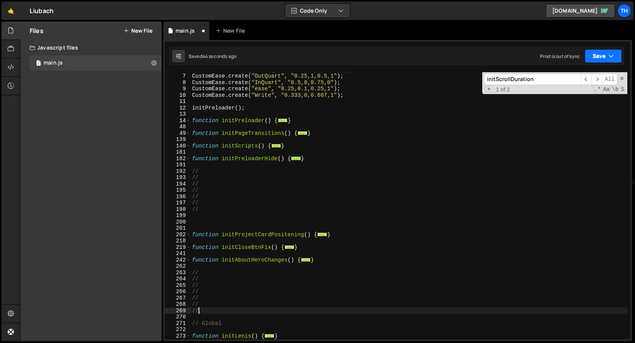
click at [615, 55] on button "Save" at bounding box center [602, 56] width 37 height 14
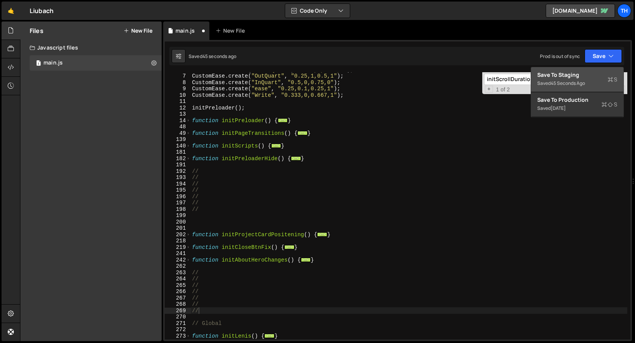
click at [599, 80] on div "Saved 45 seconds ago" at bounding box center [577, 83] width 80 height 9
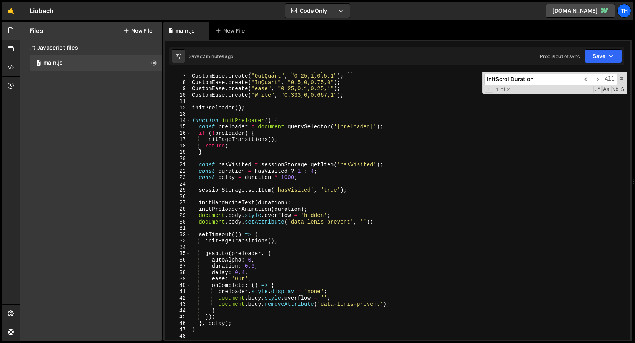
scroll to position [0, 0]
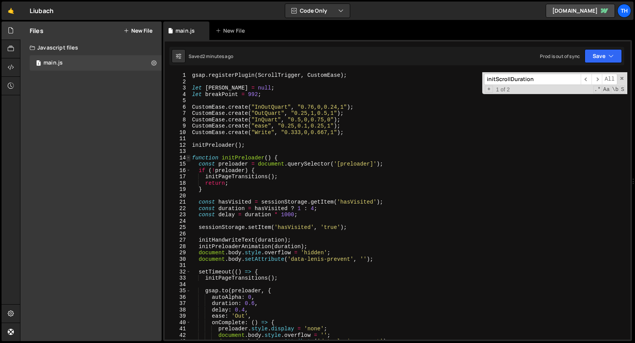
click at [187, 158] on span at bounding box center [188, 158] width 4 height 7
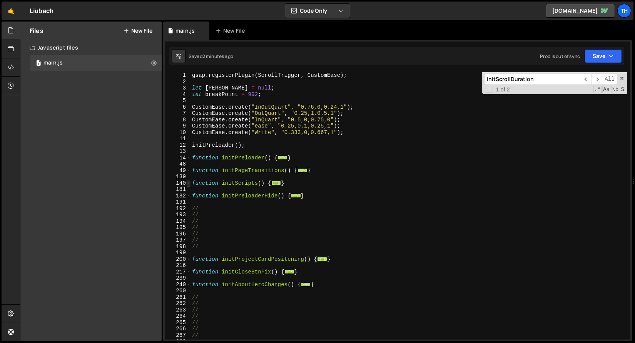
click at [188, 184] on span at bounding box center [188, 183] width 4 height 7
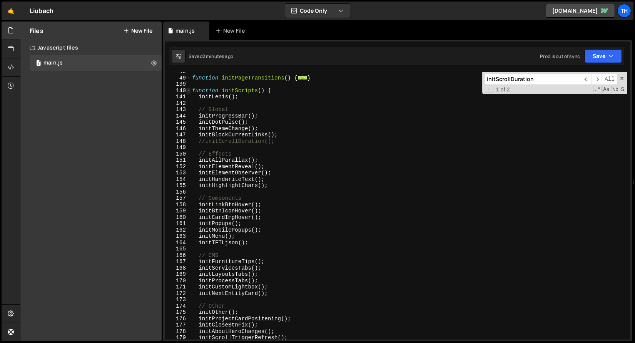
scroll to position [167, 0]
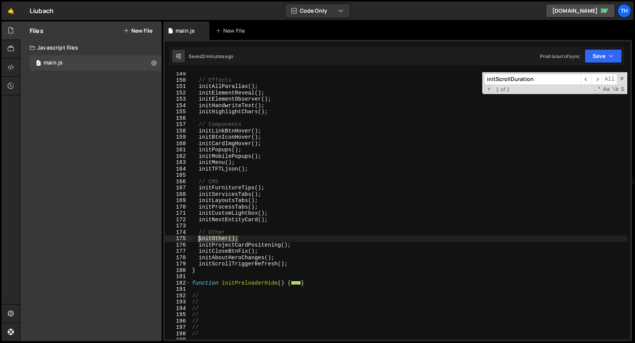
drag, startPoint x: 252, startPoint y: 241, endPoint x: 199, endPoint y: 239, distance: 53.1
click at [199, 239] on div "// Effects initAllParallax ( ) ; initElementReveal ( ) ; initElementObserver ( …" at bounding box center [408, 211] width 437 height 280
type textarea "initOther();"
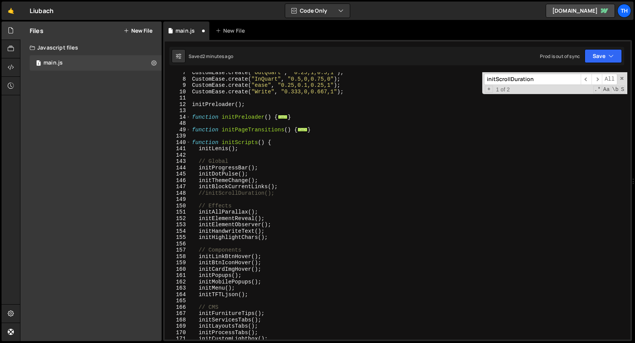
scroll to position [40, 0]
click at [289, 187] on div "CustomEase . create ( "OutQuart" , "0.25,1,0.5,1" ) ; CustomEase . create ( "In…" at bounding box center [408, 210] width 437 height 280
type textarea "initBlockCurrentLinks();"
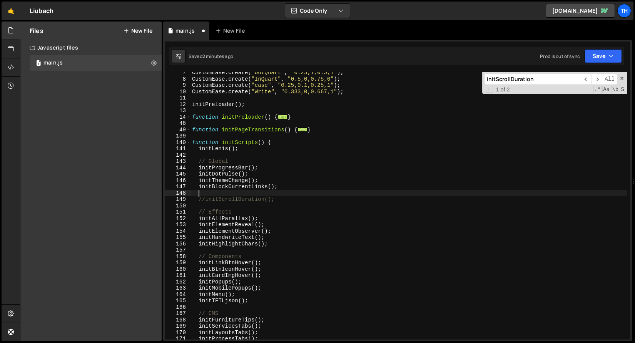
paste textarea "initOther();"
click at [574, 63] on div "Prod is out of sync Upgrade to Edit Save Save to Staging S Saved 2 minutes ago …" at bounding box center [581, 56] width 82 height 14
click at [590, 58] on button "Save" at bounding box center [602, 56] width 37 height 14
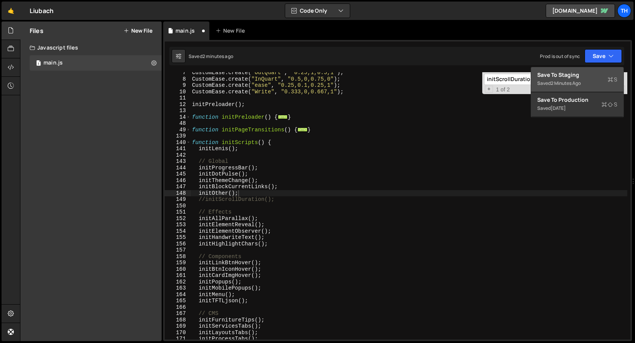
click at [575, 76] on div "Save to Staging S" at bounding box center [577, 75] width 80 height 8
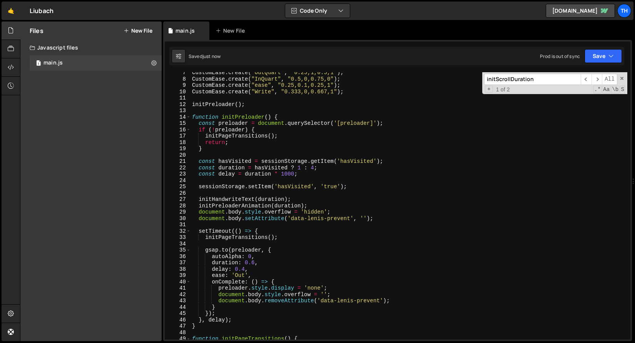
scroll to position [0, 0]
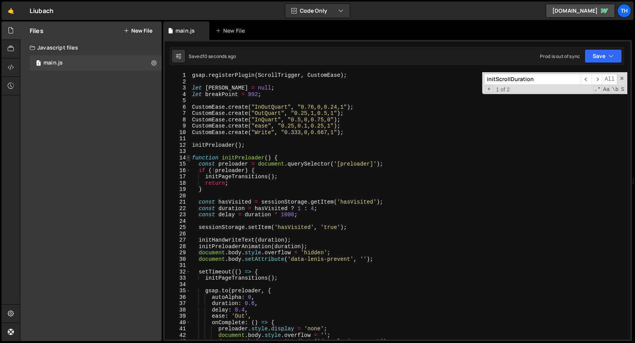
click at [187, 158] on span at bounding box center [188, 158] width 4 height 7
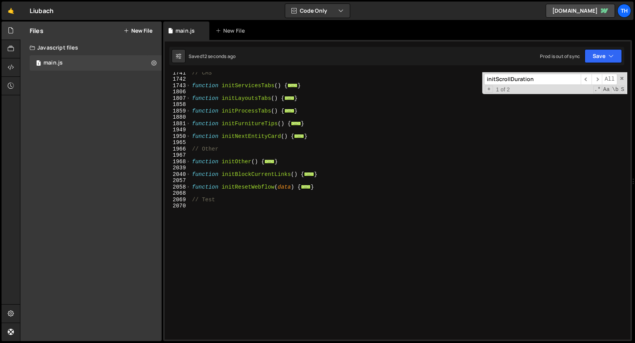
scroll to position [555, 0]
click at [187, 163] on span at bounding box center [188, 162] width 4 height 7
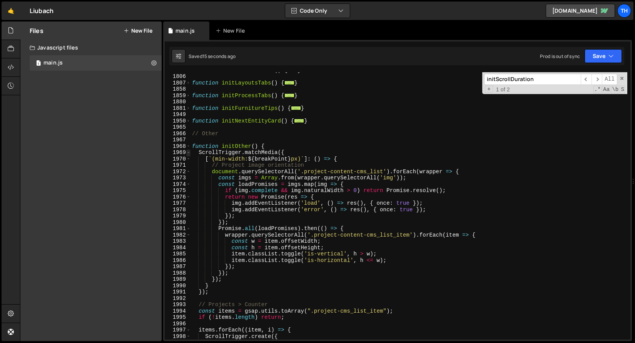
scroll to position [617, 0]
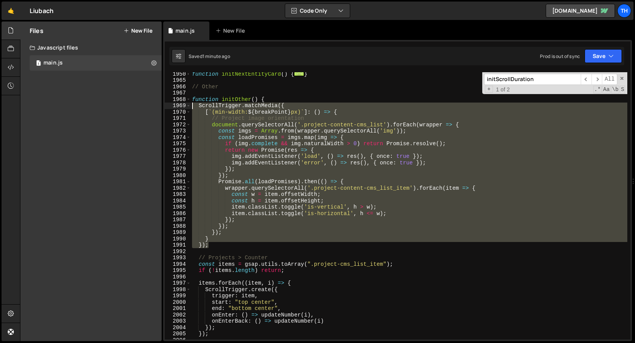
drag, startPoint x: 213, startPoint y: 246, endPoint x: 122, endPoint y: 107, distance: 166.6
click at [122, 107] on div "Files New File Javascript files 1 main.js 0 CSS files Copy share link Edit File…" at bounding box center [327, 182] width 615 height 320
type textarea "ScrollTrigger.matchMedia({ [`(min-width: ${breakPoint}px)`]: () => {"
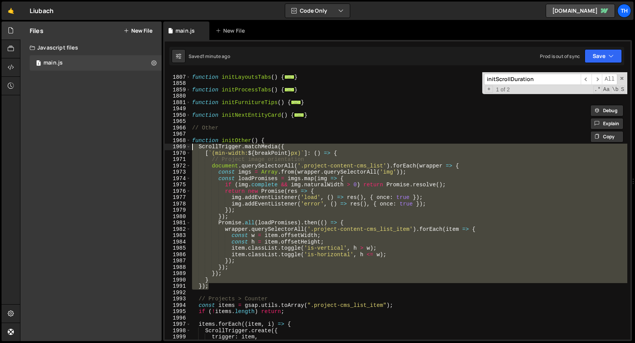
scroll to position [576, 0]
click at [190, 141] on span at bounding box center [188, 141] width 4 height 7
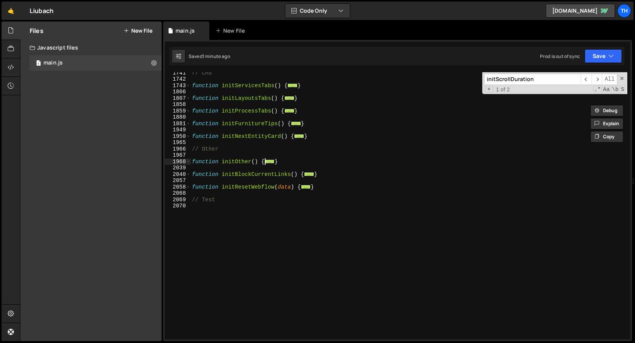
scroll to position [555, 0]
click at [212, 169] on div "// CMS function initServicesTabs ( ) { ... } function initLayoutsTabs ( ) { ...…" at bounding box center [408, 210] width 437 height 280
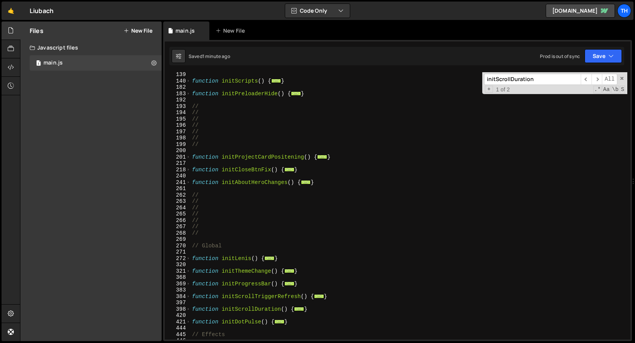
scroll to position [23, 0]
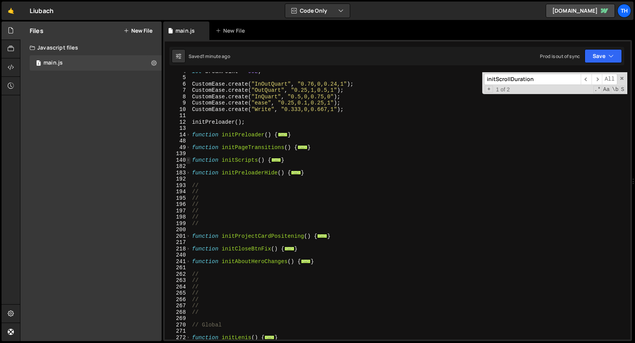
click at [186, 159] on span at bounding box center [188, 160] width 4 height 7
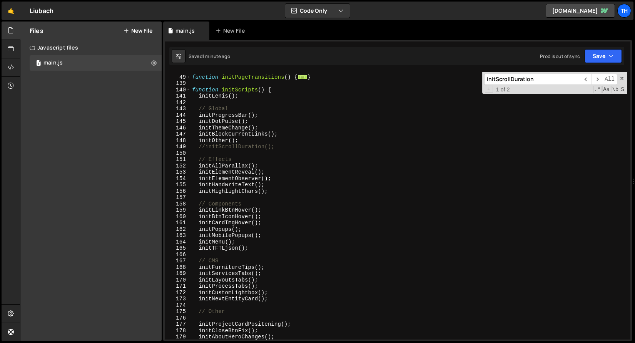
scroll to position [93, 0]
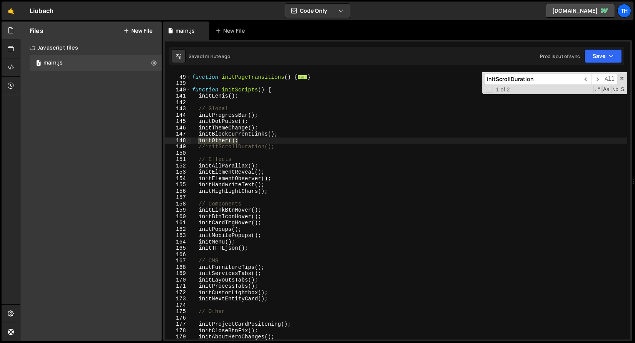
drag, startPoint x: 248, startPoint y: 140, endPoint x: 199, endPoint y: 139, distance: 48.5
click at [199, 139] on div "function initPageTransitions ( ) { ... } function initScripts ( ) { initLenis (…" at bounding box center [408, 208] width 437 height 280
type textarea "initOther();"
click at [225, 320] on div "function initPageTransitions ( ) { ... } function initScripts ( ) { initLenis (…" at bounding box center [408, 208] width 437 height 280
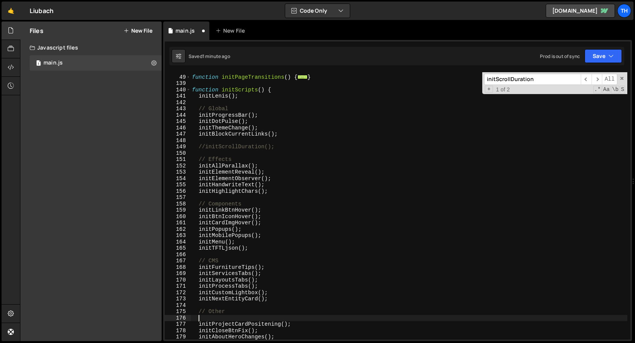
paste textarea "initOther();"
click at [586, 57] on button "Save" at bounding box center [602, 56] width 37 height 14
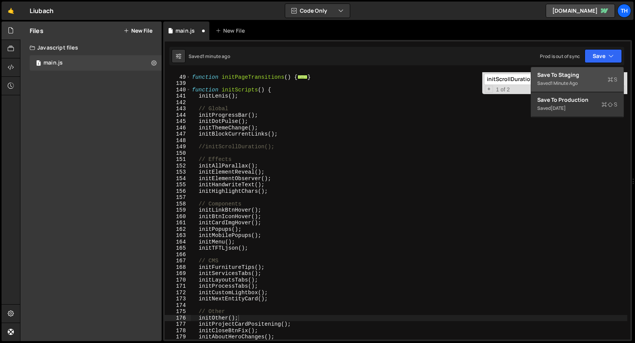
click at [583, 69] on button "Save to Staging S Saved 1 minute ago" at bounding box center [577, 79] width 92 height 25
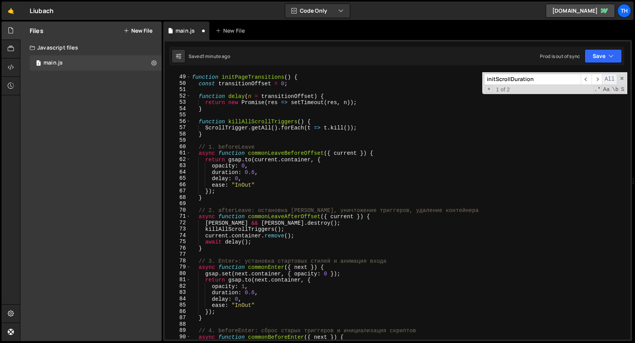
scroll to position [291, 0]
click at [623, 78] on span at bounding box center [621, 78] width 5 height 5
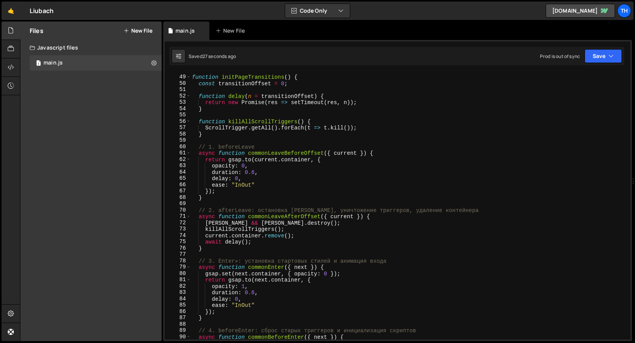
type textarea "// Test"
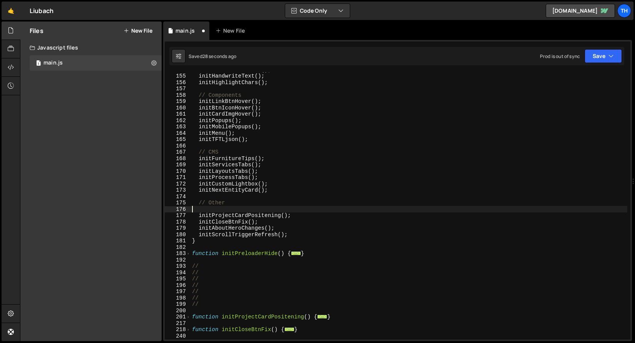
type textarea "// Test"
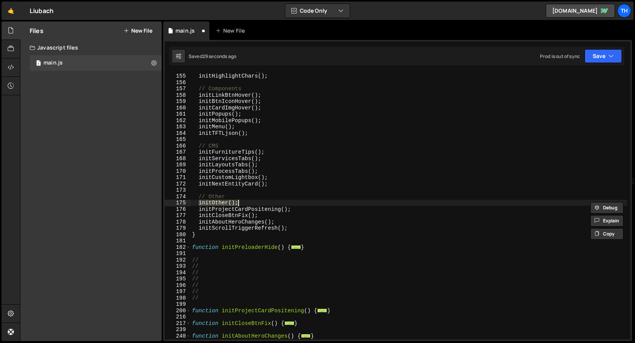
type textarea "// Test"
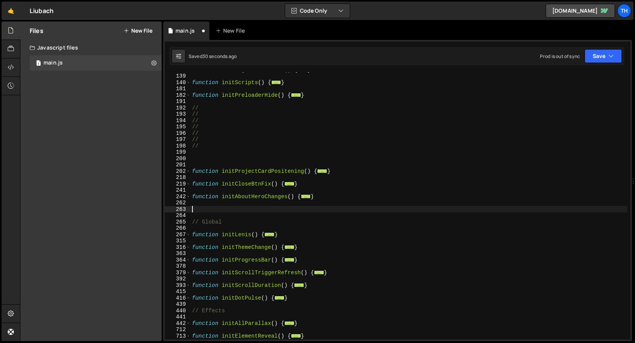
scroll to position [101, 0]
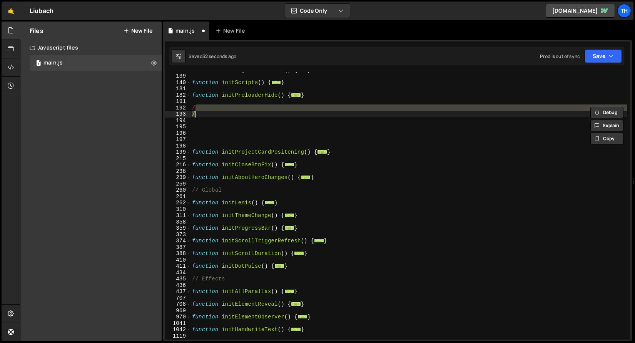
type textarea "/"
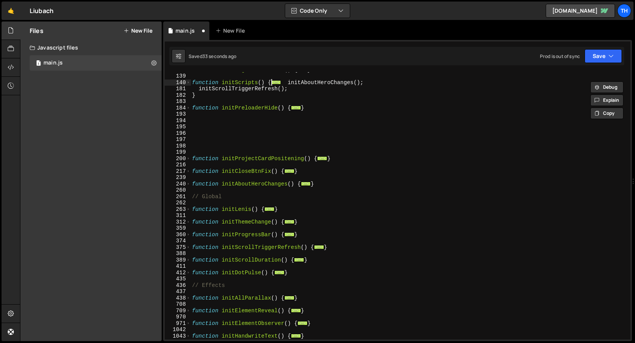
type textarea "}"
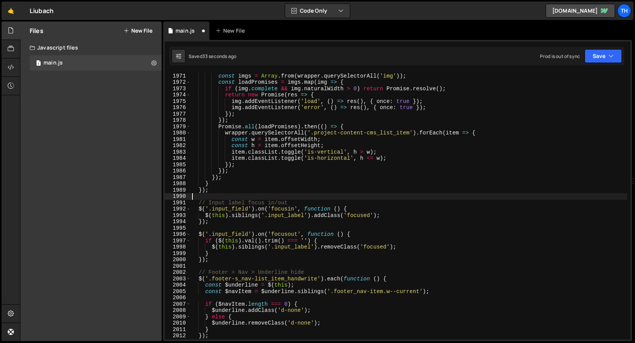
type textarea "}); }"
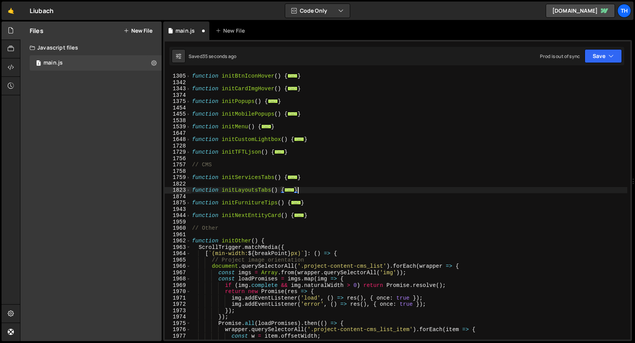
type textarea "}); }"
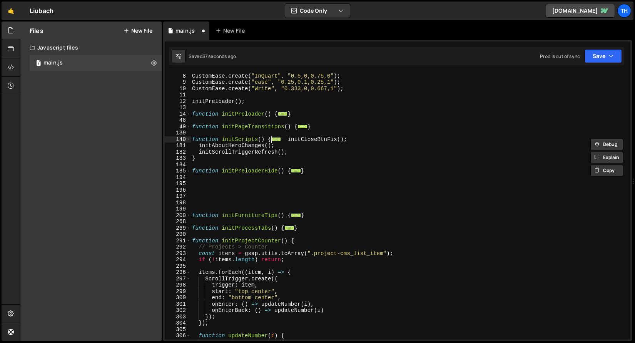
type textarea "}"
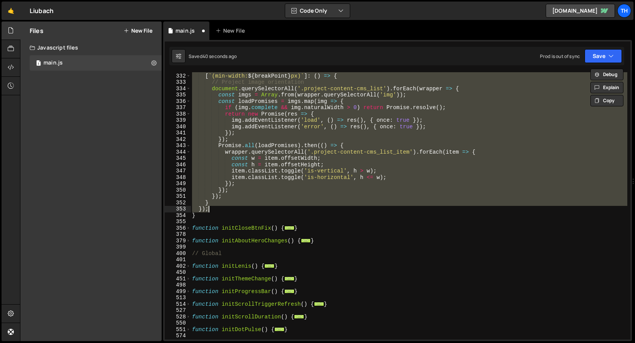
scroll to position [374, 0]
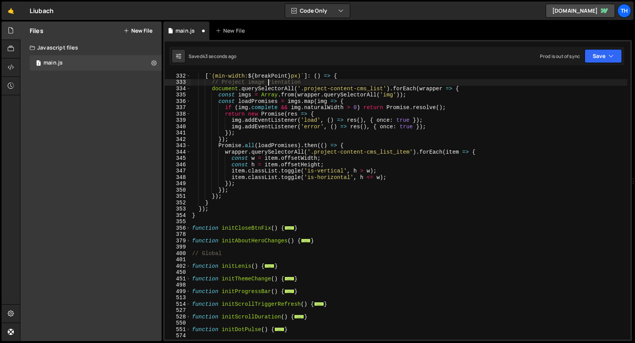
type textarea "// Project image orientation"
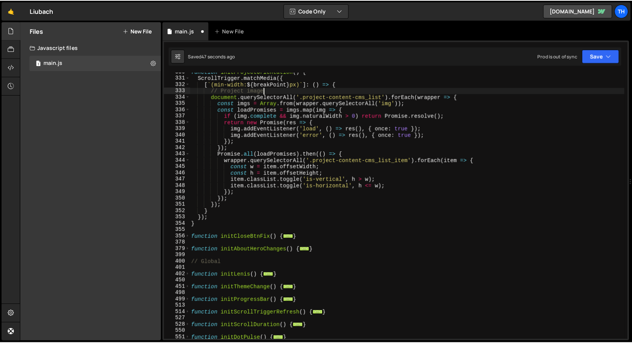
scroll to position [328, 0]
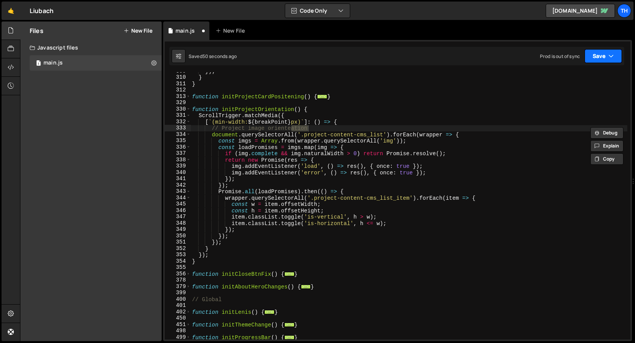
click at [602, 57] on button "Save" at bounding box center [602, 56] width 37 height 14
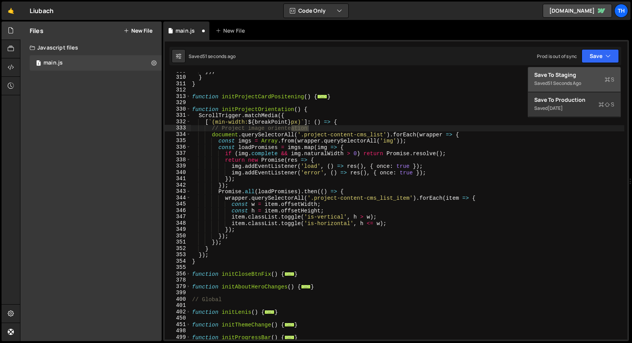
click at [579, 79] on div "Saved 51 seconds ago" at bounding box center [574, 83] width 80 height 9
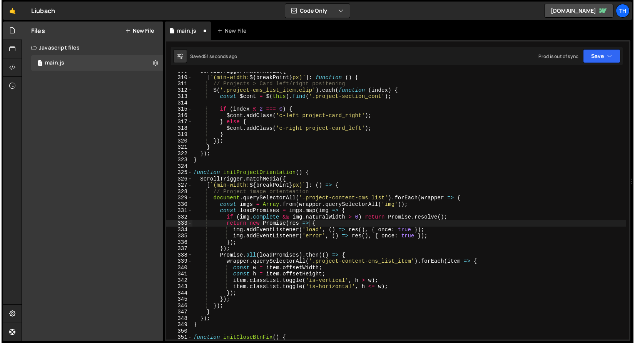
scroll to position [1889, 0]
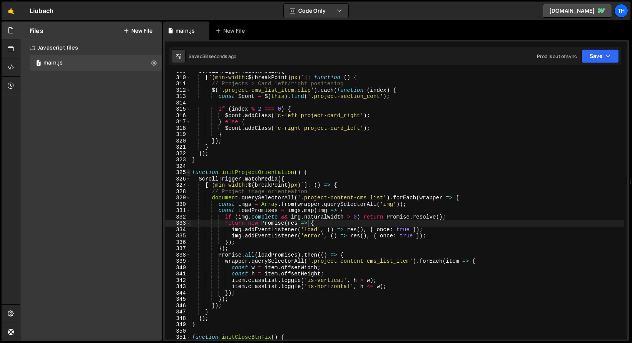
click at [189, 175] on span at bounding box center [188, 173] width 4 height 7
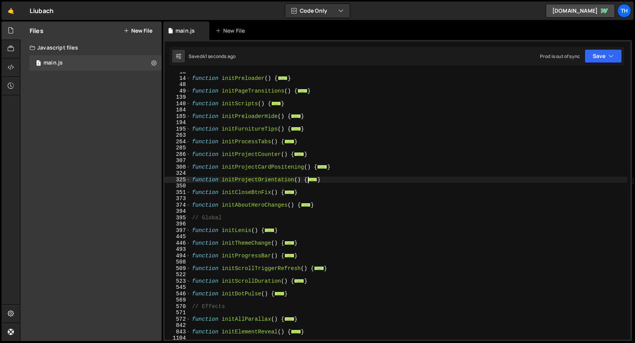
scroll to position [80, 0]
drag, startPoint x: 328, startPoint y: 207, endPoint x: 172, endPoint y: 203, distance: 156.6
click at [172, 203] on div "return new Promise(res => { 13 14 48 49 139 140 184 185 194 195 263 264 285 286…" at bounding box center [397, 206] width 465 height 268
type textarea "function initAboutHeroChanges() { ScrollTrigger.matchMedia({"
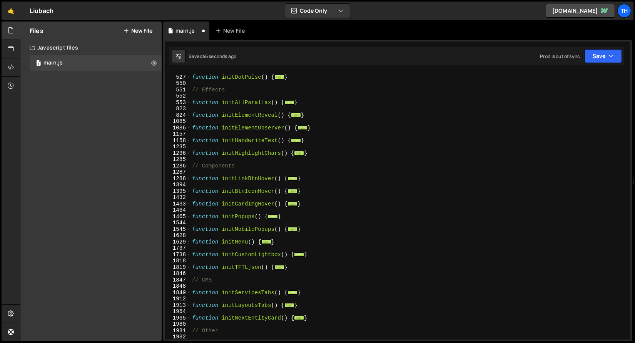
scroll to position [409, 0]
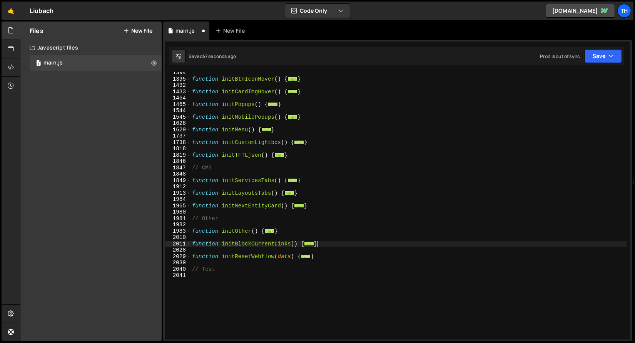
click at [333, 244] on div "function initBtnIconHover ( ) { ... } function initCardImgHover ( ) { ... } fun…" at bounding box center [408, 210] width 437 height 280
type textarea "}"
click at [314, 238] on div "function initBtnIconHover ( ) { ... } function initCardImgHover ( ) { ... } fun…" at bounding box center [408, 209] width 437 height 280
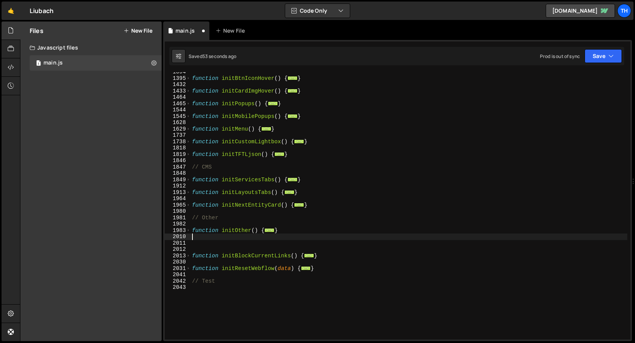
paste textarea "}"
type textarea "}"
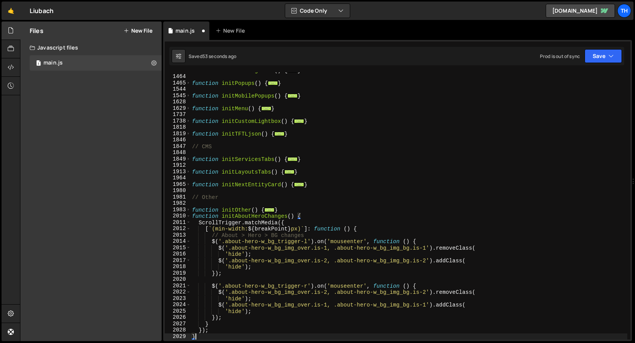
scroll to position [430, 0]
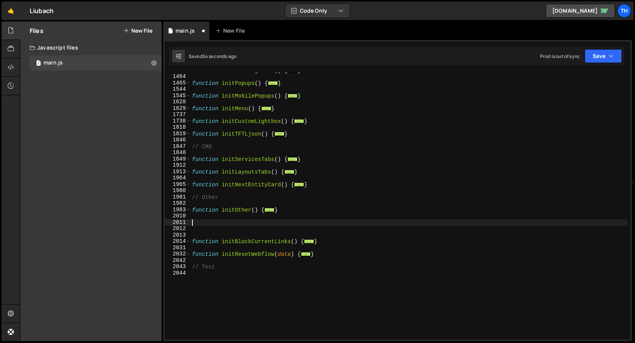
paste textarea "}"
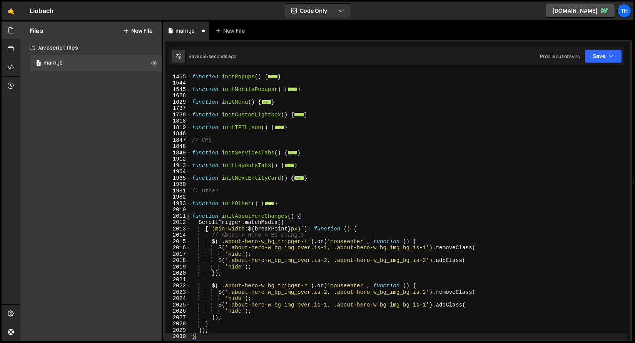
click at [188, 215] on span at bounding box center [188, 216] width 4 height 7
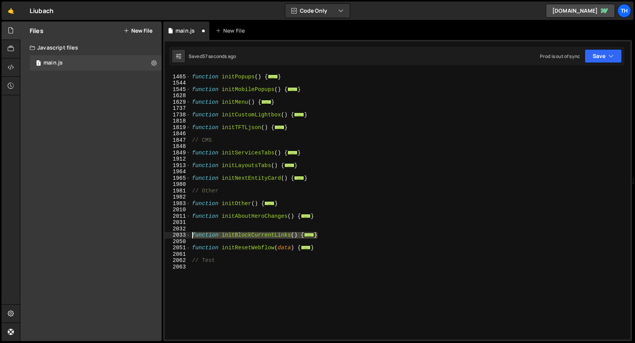
drag, startPoint x: 335, startPoint y: 236, endPoint x: 162, endPoint y: 236, distance: 173.5
click at [162, 236] on div "Files New File Javascript files 1 main.js 0 CSS files Copy share link Edit File…" at bounding box center [327, 182] width 615 height 320
type textarea "function initBlockCurrentLinks() { // Replace all <a> [data-anchor-links] that …"
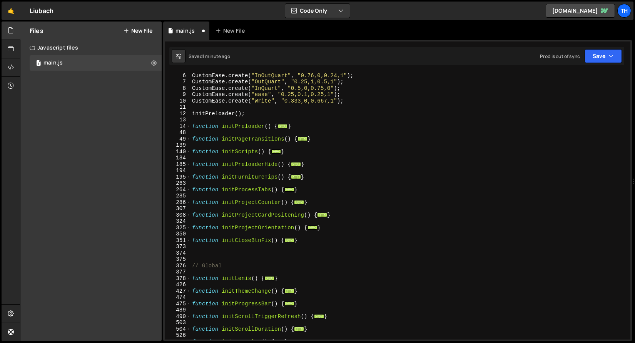
scroll to position [103, 0]
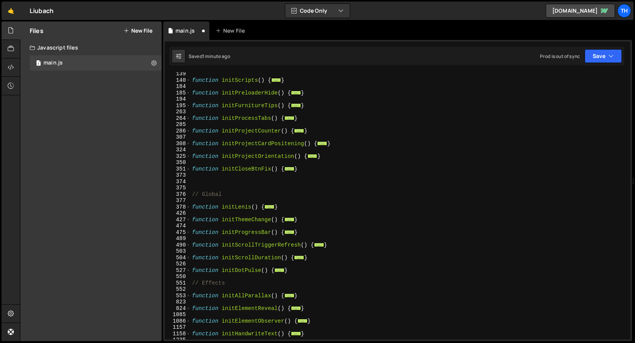
click at [318, 273] on div "function initScripts ( ) { ... } function initPreloaderHide ( ) { ... } functio…" at bounding box center [408, 211] width 437 height 280
type textarea "}"
paste textarea "}"
type textarea "}"
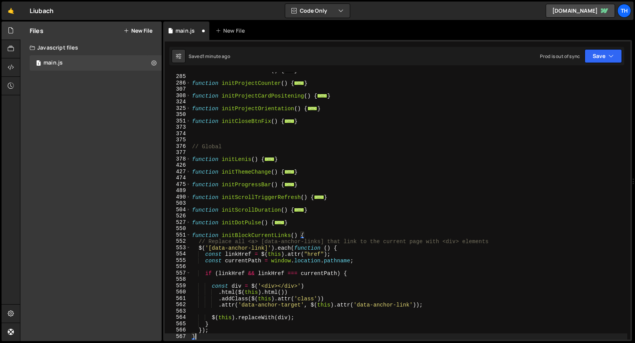
scroll to position [151, 0]
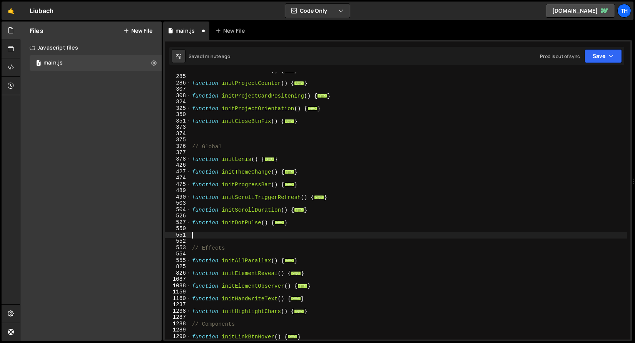
click at [338, 197] on div "function initProcessTabs ( ) { ... } function initProjectCounter ( ) { ... } fu…" at bounding box center [408, 207] width 437 height 280
type textarea "}"
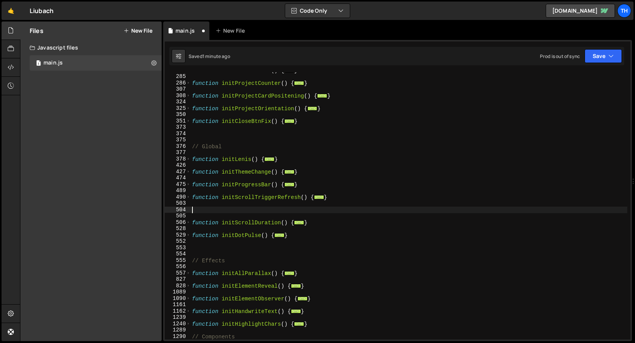
paste textarea "}"
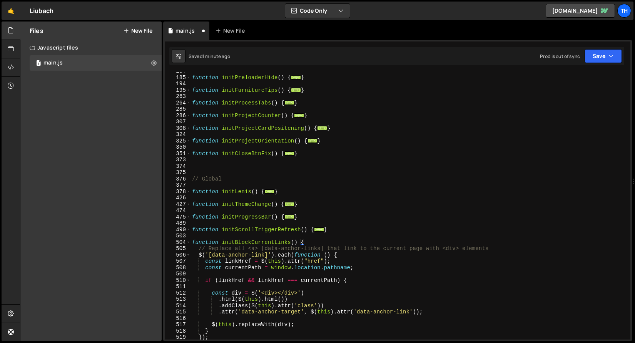
scroll to position [47, 0]
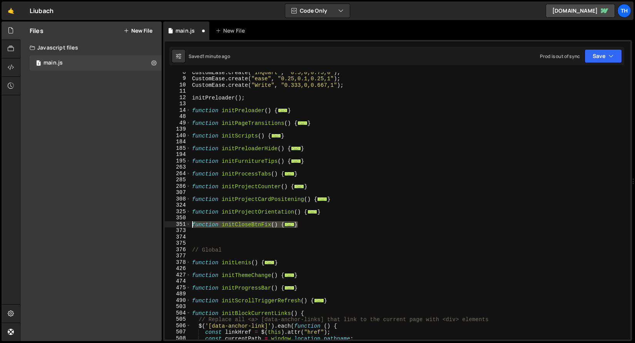
drag, startPoint x: 315, startPoint y: 225, endPoint x: 143, endPoint y: 226, distance: 171.9
click at [143, 226] on div "Files New File Javascript files 1 main.js 0 CSS files Copy share link Edit File…" at bounding box center [327, 182] width 615 height 320
type textarea "function initCloseBtnFix() { ScrollTrigger.matchMedia({"
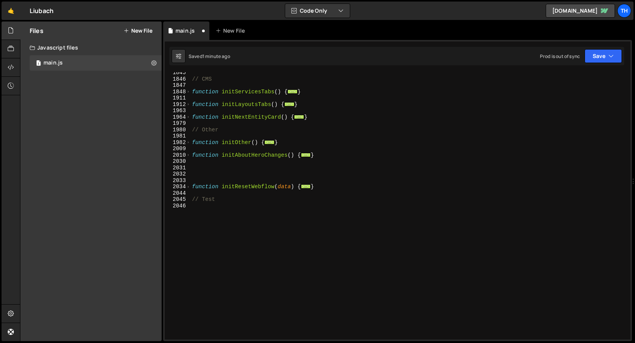
scroll to position [625, 0]
click at [238, 170] on div "// CMS function initServicesTabs ( ) { ... } function initLayoutsTabs ( ) { ...…" at bounding box center [408, 210] width 437 height 280
click at [233, 175] on div "// CMS function initServicesTabs ( ) { ... } function initLayoutsTabs ( ) { ...…" at bounding box center [408, 210] width 437 height 280
click at [233, 178] on div "// CMS function initServicesTabs ( ) { ... } function initLayoutsTabs ( ) { ...…" at bounding box center [408, 210] width 437 height 280
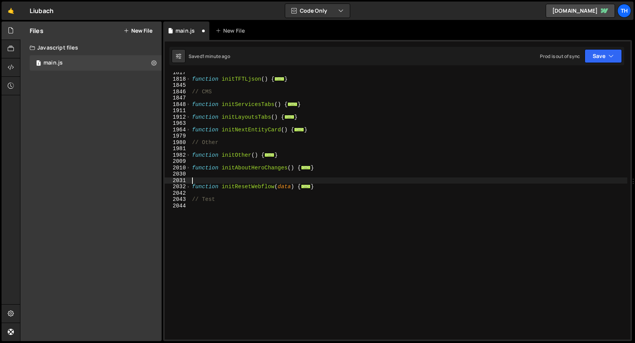
scroll to position [605, 0]
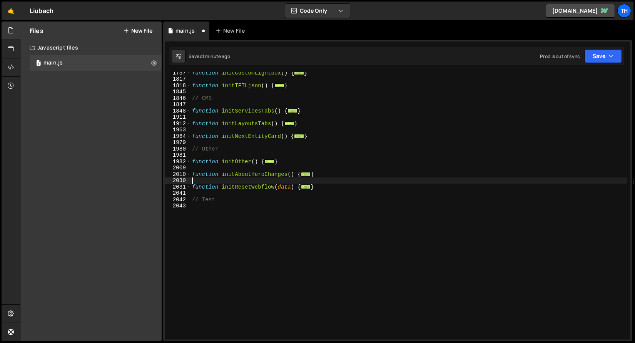
click at [234, 191] on div "function initCustomLightbox ( ) { ... } function initTFTLjson ( ) { ... } // CM…" at bounding box center [408, 210] width 437 height 280
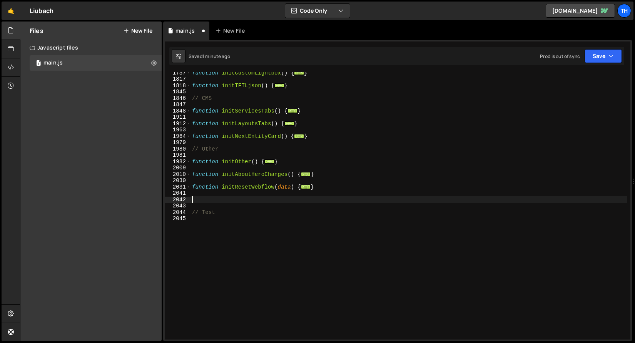
paste textarea "}"
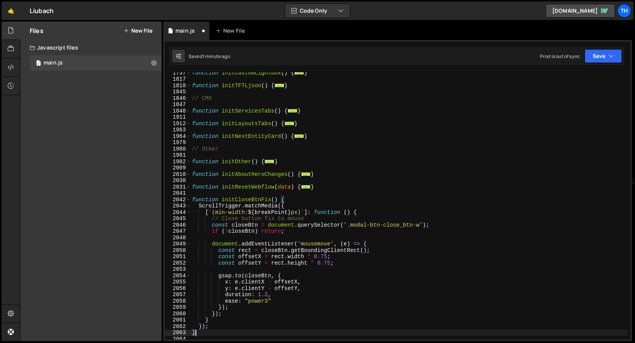
click at [190, 199] on div "2042" at bounding box center [178, 200] width 26 height 7
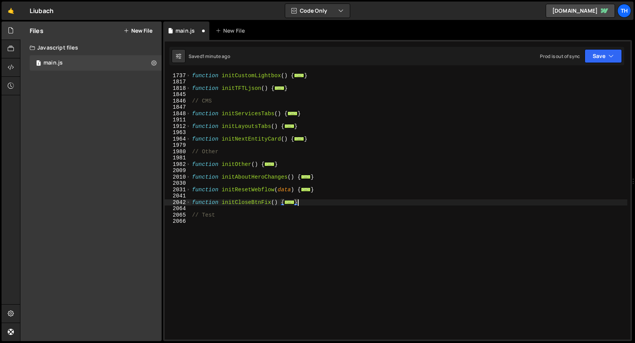
scroll to position [0, 0]
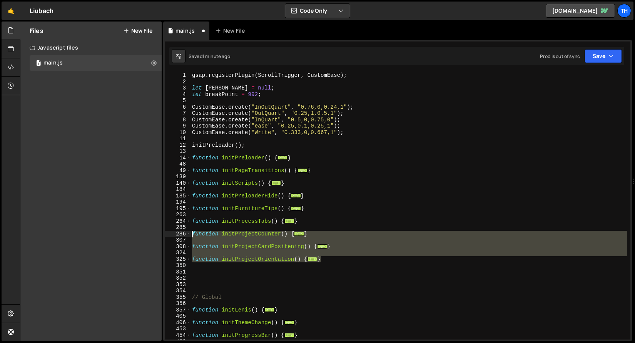
drag, startPoint x: 329, startPoint y: 260, endPoint x: 125, endPoint y: 236, distance: 205.3
click at [125, 236] on div "Files New File Javascript files 1 main.js 0 CSS files Copy share link Edit File…" at bounding box center [327, 182] width 615 height 320
type textarea "function initProjectCounter() { // Projects > Counter"
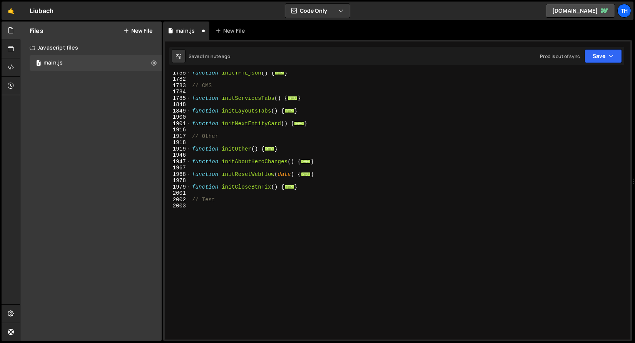
scroll to position [593, 0]
click at [310, 189] on div "function initTFTLjson ( ) { ... } // CMS function initServicesTabs ( ) { ... } …" at bounding box center [408, 210] width 437 height 280
type textarea "}"
paste textarea "}"
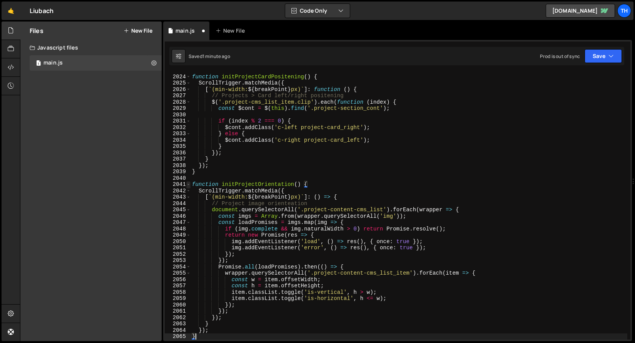
click at [188, 183] on span at bounding box center [188, 185] width 4 height 7
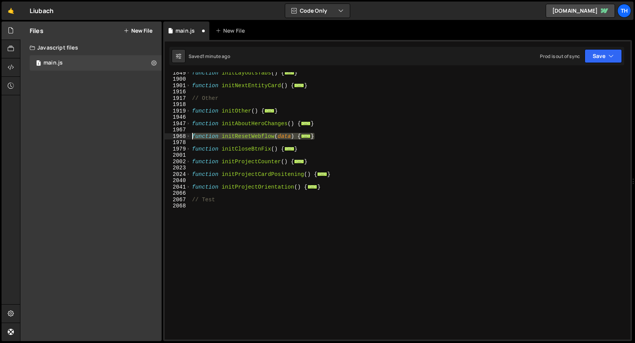
drag, startPoint x: 328, startPoint y: 136, endPoint x: 149, endPoint y: 137, distance: 179.6
click at [149, 137] on div "Files New File Javascript files 1 main.js 0 CSS files Copy share link Edit File…" at bounding box center [327, 182] width 615 height 320
type textarea "function initResetWebflow(data) { // Reset Webflow"
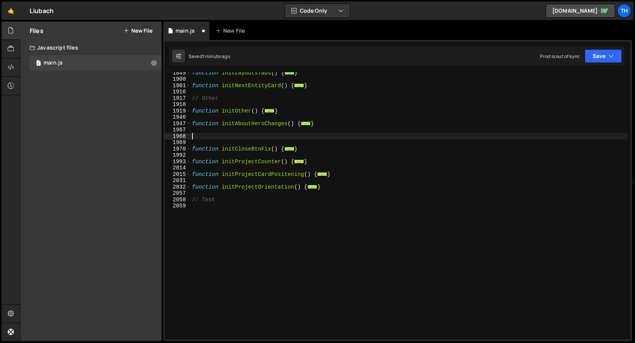
type textarea "}"
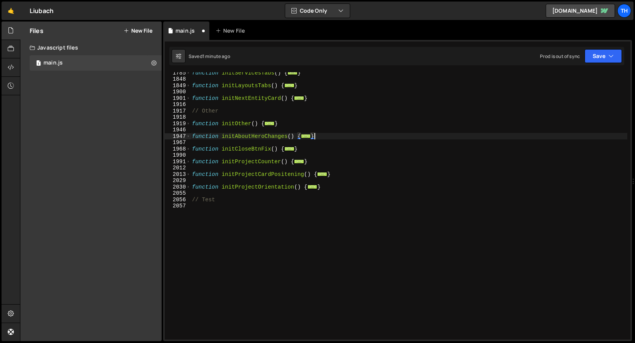
scroll to position [517, 0]
click at [332, 193] on div "function initServicesTabs ( ) { ... } function initLayoutsTabs ( ) { ... } func…" at bounding box center [408, 210] width 437 height 280
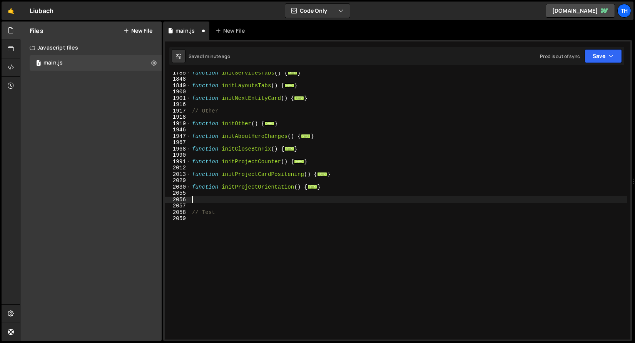
paste textarea "}"
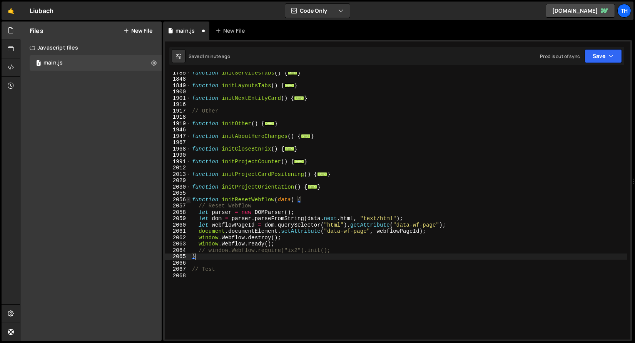
click at [187, 202] on span at bounding box center [188, 200] width 4 height 7
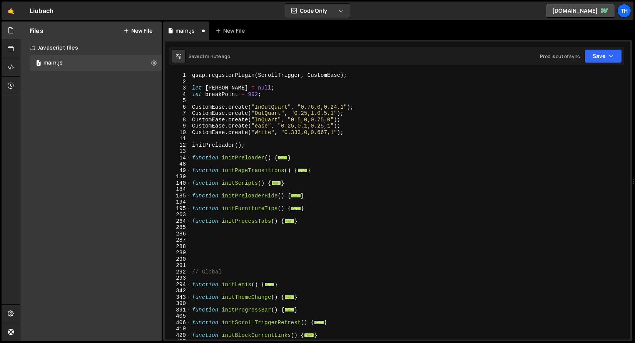
scroll to position [0, 0]
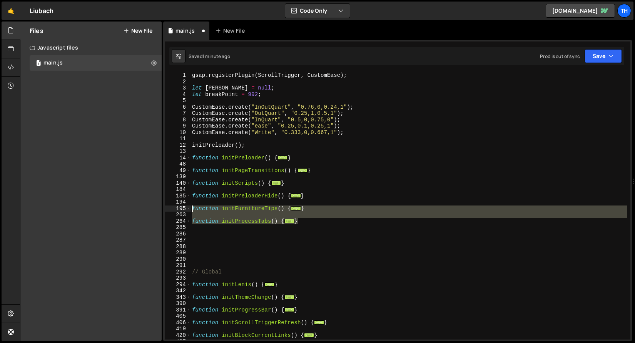
drag, startPoint x: 313, startPoint y: 220, endPoint x: 149, endPoint y: 210, distance: 164.5
click at [149, 210] on div "Files New File Javascript files 1 main.js 0 CSS files Copy share link Edit File…" at bounding box center [327, 182] width 615 height 320
type textarea "function initFurnitureTips() { // Furniture btns positioning"
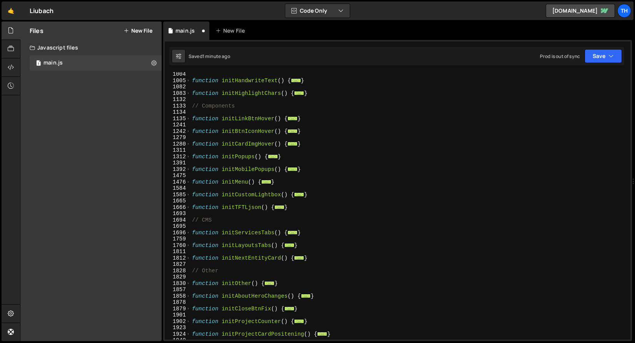
scroll to position [363, 0]
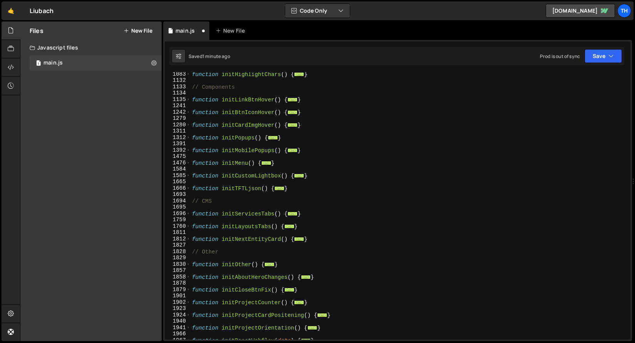
click at [320, 227] on div "function initHighlightChars ( ) { ... } // Components function initLinkBtnHover…" at bounding box center [408, 211] width 437 height 280
type textarea "}"
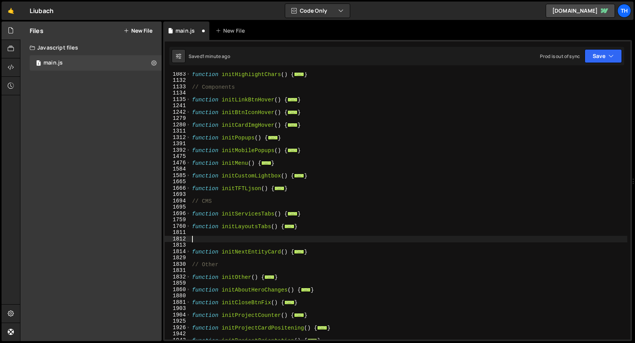
paste textarea "}"
type textarea "}"
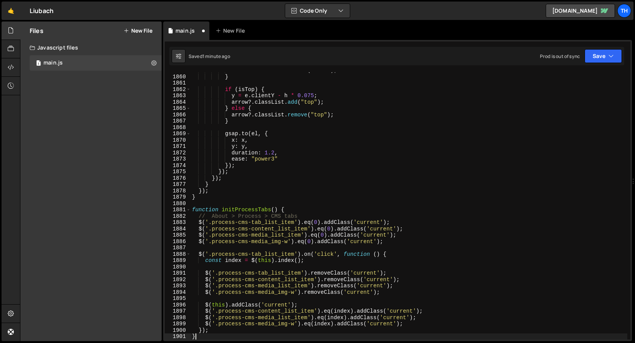
scroll to position [830, 0]
click at [190, 210] on span at bounding box center [188, 210] width 4 height 7
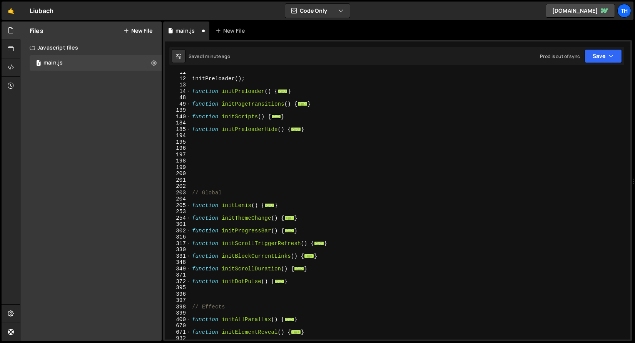
scroll to position [72, 0]
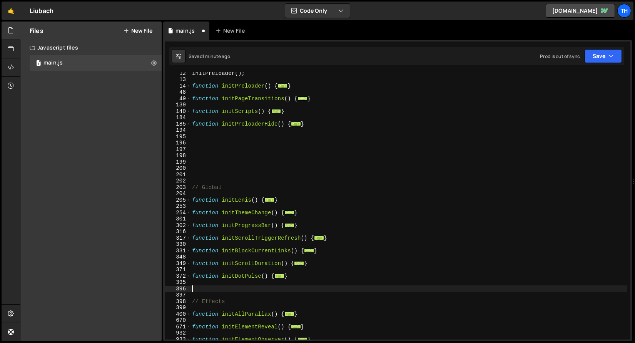
click at [206, 289] on div "initPreloader ( ) ; function initPreloader ( ) { ... } function initPageTransit…" at bounding box center [408, 210] width 437 height 280
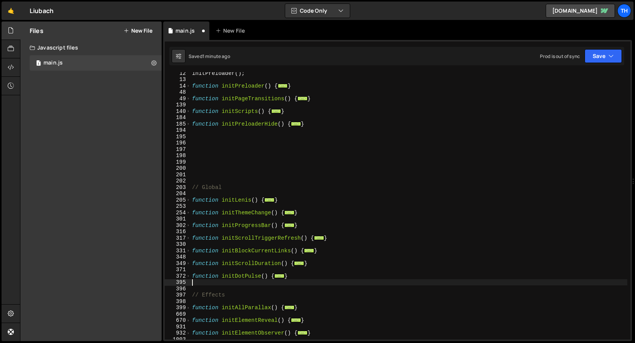
type textarea "}"
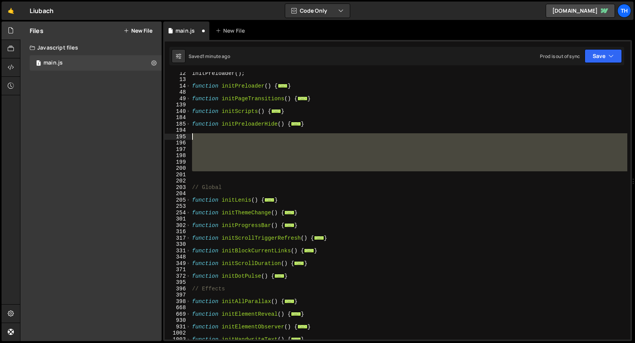
drag, startPoint x: 227, startPoint y: 164, endPoint x: 221, endPoint y: 137, distance: 27.2
click at [221, 137] on div "initPreloader ( ) ; function initPreloader ( ) { ... } function initPageTransit…" at bounding box center [408, 210] width 437 height 280
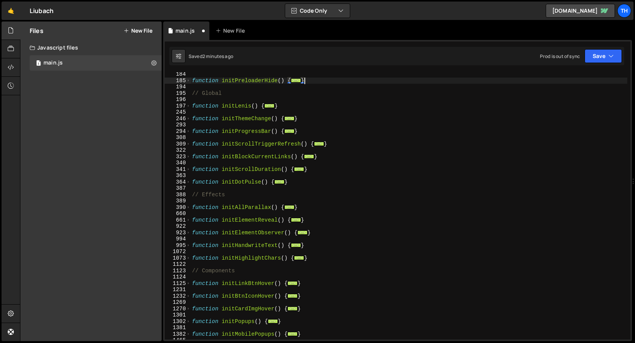
scroll to position [65, 0]
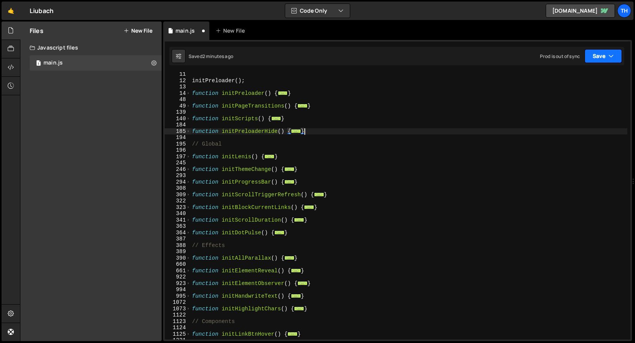
click at [597, 56] on button "Save" at bounding box center [602, 56] width 37 height 14
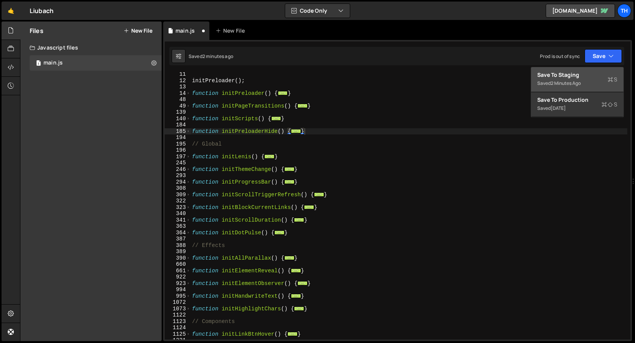
click at [585, 72] on div "Save to Staging S" at bounding box center [577, 75] width 80 height 8
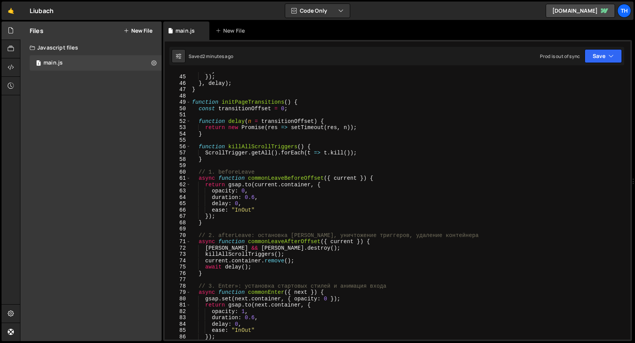
scroll to position [199, 0]
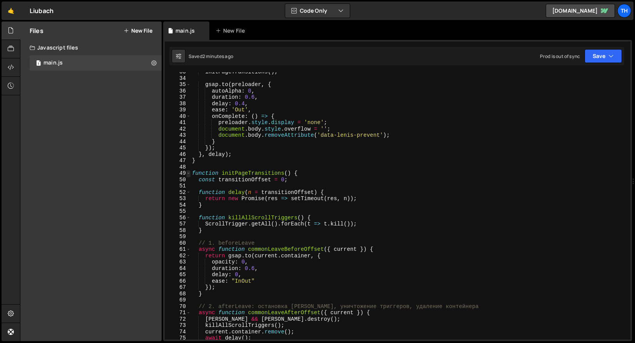
click at [188, 174] on span at bounding box center [188, 173] width 4 height 7
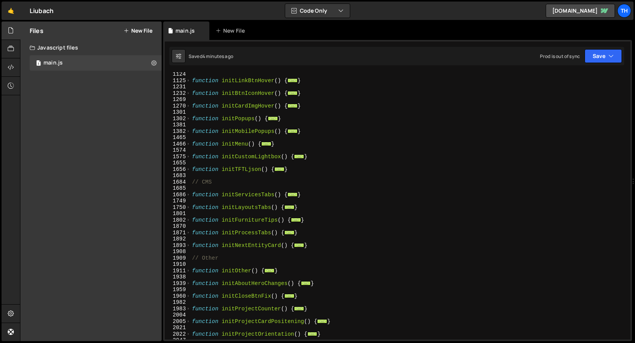
scroll to position [318, 0]
click at [187, 207] on span at bounding box center [188, 208] width 4 height 7
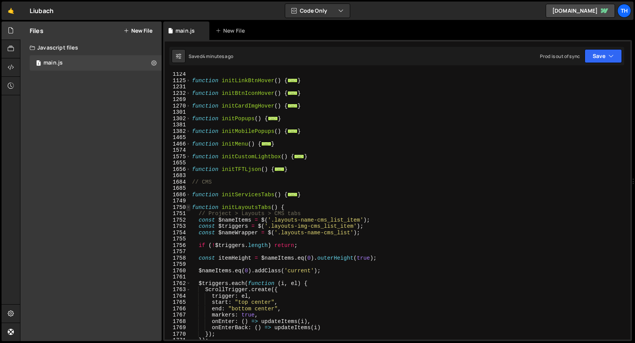
click at [187, 207] on span at bounding box center [188, 208] width 4 height 7
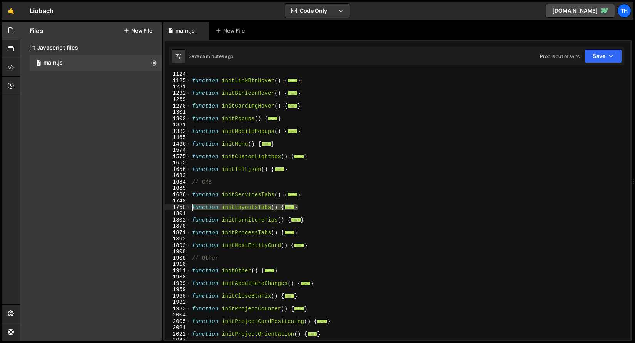
drag, startPoint x: 304, startPoint y: 206, endPoint x: 176, endPoint y: 208, distance: 128.5
click at [176, 208] on div "} 1124 1125 1231 1232 1269 1270 1301 1302 1381 1382 1465 1466 1574 1575 1655 16…" at bounding box center [397, 206] width 465 height 268
click at [186, 195] on div "1686" at bounding box center [178, 195] width 26 height 7
type textarea "function initServicesTabs() { ScrollTrigger.matchMedia({"
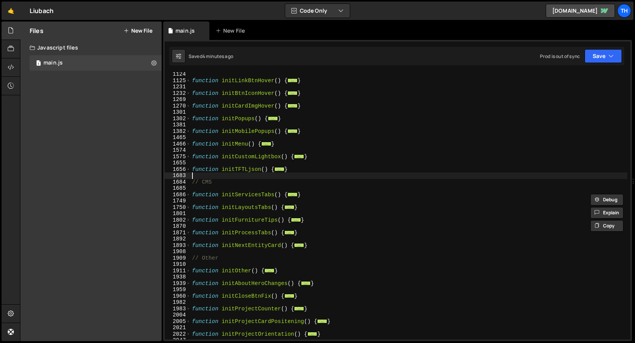
drag, startPoint x: 208, startPoint y: 177, endPoint x: 194, endPoint y: 193, distance: 21.8
click at [208, 177] on div "function initLinkBtnHover ( ) { ... } function initBtnIconHover ( ) { ... } fun…" at bounding box center [408, 211] width 437 height 280
click at [187, 195] on span at bounding box center [188, 195] width 4 height 7
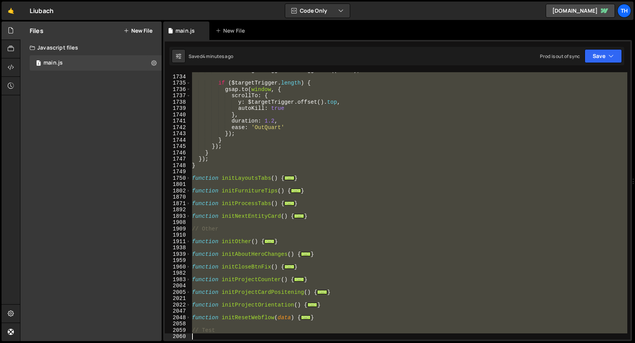
scroll to position [741, 0]
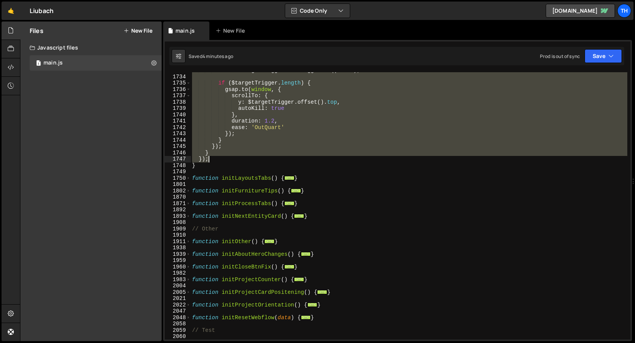
drag, startPoint x: 305, startPoint y: 112, endPoint x: 287, endPoint y: 161, distance: 52.6
click at [287, 161] on div "const $targetTrigger = $triggers . eq ( index ) ; if ( $targetTrigger . length …" at bounding box center [408, 207] width 437 height 280
click at [189, 179] on span at bounding box center [188, 178] width 4 height 7
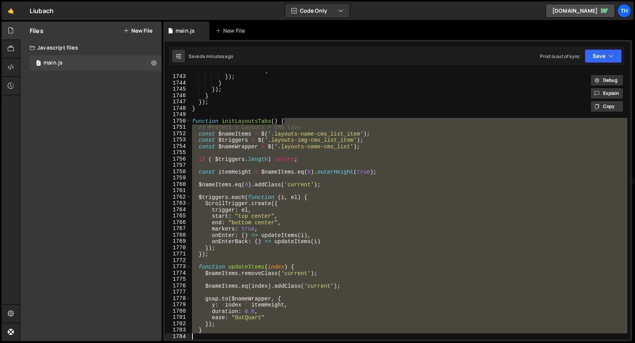
scroll to position [1014, 0]
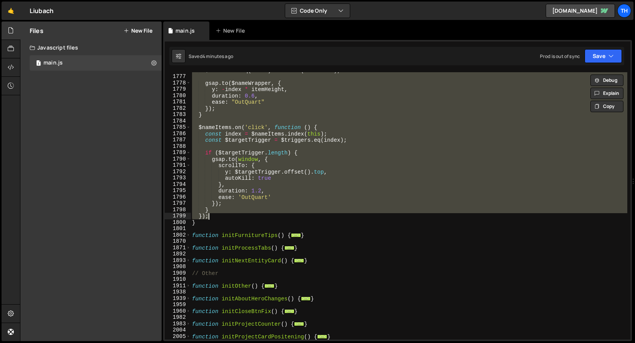
drag, startPoint x: 292, startPoint y: 180, endPoint x: 270, endPoint y: 219, distance: 45.3
click at [270, 219] on div "$nameItems . eq ( index ) . addClass ( 'current' ) ; gsap . to ( $nameWrapper ,…" at bounding box center [408, 207] width 437 height 280
paste textarea
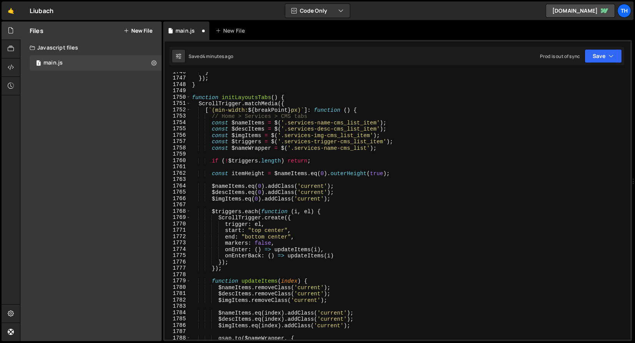
scroll to position [805, 0]
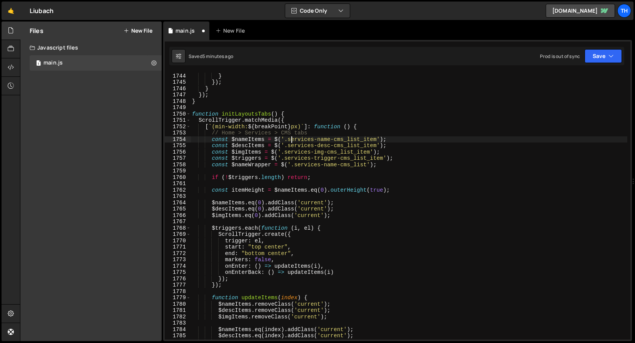
click at [290, 139] on div "}) ; } }) ; } }) ; } function initLayoutsTabs ( ) { ScrollTrigger . matchMedia …" at bounding box center [408, 207] width 437 height 280
drag, startPoint x: 289, startPoint y: 138, endPoint x: 377, endPoint y: 140, distance: 88.1
click at [377, 140] on div "}) ; } }) ; } }) ; } function initLayoutsTabs ( ) { ScrollTrigger . matchMedia …" at bounding box center [408, 207] width 437 height 280
paste textarea "layout"
drag, startPoint x: 285, startPoint y: 158, endPoint x: 384, endPoint y: 159, distance: 98.9
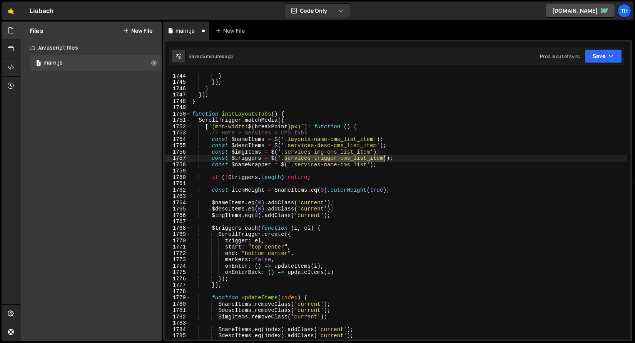
click at [384, 159] on div "}) ; } }) ; } }) ; } function initLayoutsTabs ( ) { ScrollTrigger . matchMedia …" at bounding box center [408, 207] width 437 height 280
paste textarea "layouts-img"
click at [212, 153] on div "}) ; } }) ; } }) ; } function initLayoutsTabs ( ) { ScrollTrigger . matchMedia …" at bounding box center [408, 207] width 437 height 280
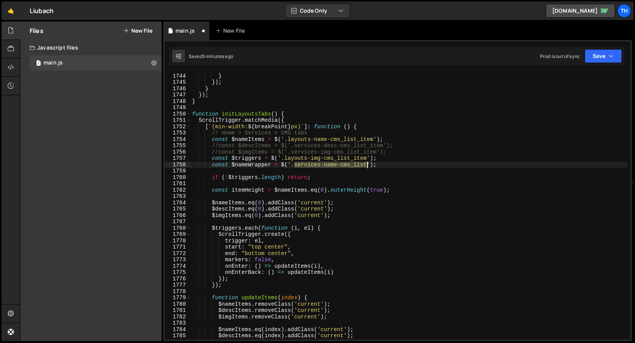
drag, startPoint x: 295, startPoint y: 164, endPoint x: 367, endPoint y: 164, distance: 72.3
click at [367, 164] on div "}) ; } }) ; } }) ; } function initLayoutsTabs ( ) { ScrollTrigger . matchMedia …" at bounding box center [408, 207] width 437 height 280
paste textarea "layout"
click at [255, 148] on div "}) ; } }) ; } }) ; } function initLayoutsTabs ( ) { ScrollTrigger . matchMedia …" at bounding box center [408, 207] width 437 height 280
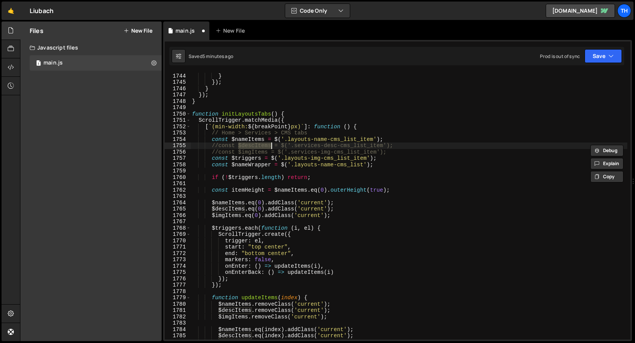
click at [305, 205] on div "}) ; } }) ; } }) ; } function initLayoutsTabs ( ) { ScrollTrigger . matchMedia …" at bounding box center [408, 207] width 437 height 280
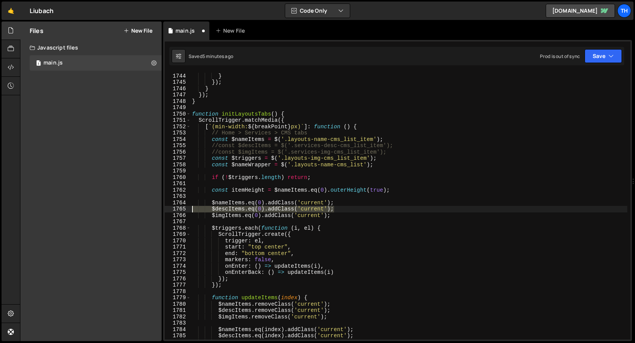
drag, startPoint x: 346, startPoint y: 209, endPoint x: 184, endPoint y: 207, distance: 161.9
click at [184, 207] on div "$nameItems.eq(0).[PERSON_NAME]('current'); 1743 1744 1745 1746 1747 1748 1749 1…" at bounding box center [397, 206] width 465 height 268
type textarea "$descItems.eq(0).addClass('current');"
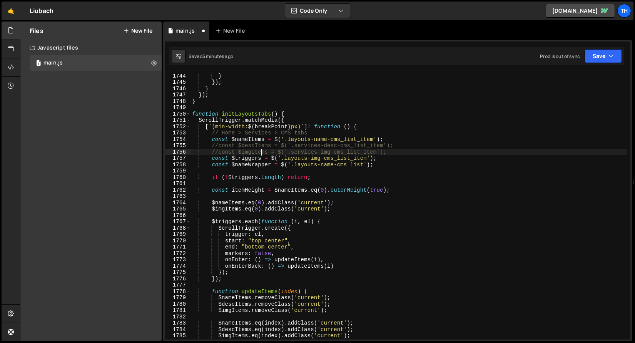
click at [260, 152] on div "}) ; } }) ; } }) ; } function initLayoutsTabs ( ) { ScrollTrigger . matchMedia …" at bounding box center [408, 207] width 437 height 280
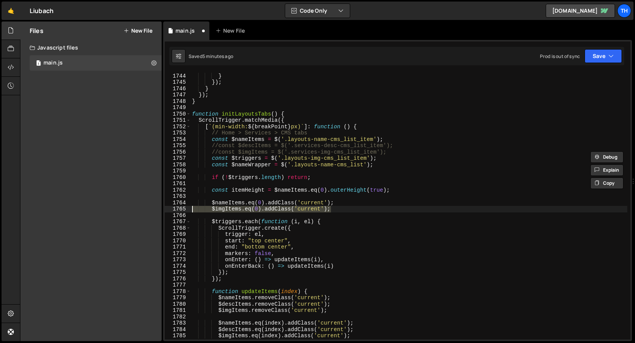
drag, startPoint x: 341, startPoint y: 210, endPoint x: 166, endPoint y: 208, distance: 175.0
click at [166, 208] on div "//const $imgItems = $('.services-img-cms_list_item'); 1743 1744 1745 1746 1747 …" at bounding box center [397, 206] width 465 height 268
type textarea "$imgItems.eq(0).addClass('current');"
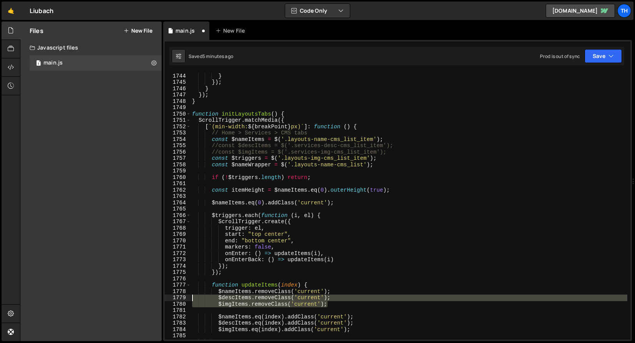
drag, startPoint x: 341, startPoint y: 303, endPoint x: 158, endPoint y: 297, distance: 182.4
click at [158, 297] on div "Files New File Javascript files 1 main.js 0 CSS files Copy share link Edit File…" at bounding box center [327, 182] width 615 height 320
type textarea "$descItems.removeClass('current'); $imgItems.removeClass('current');"
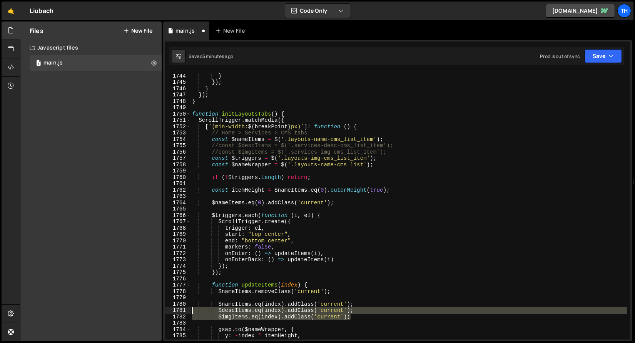
drag, startPoint x: 364, startPoint y: 318, endPoint x: 183, endPoint y: 313, distance: 181.6
click at [183, 313] on div "$nameItems.[PERSON_NAME]('current'); 1743 1744 1745 1746 1747 1748 1749 1750 17…" at bounding box center [397, 206] width 465 height 268
type textarea "$descItems.eq(index).addClass('current'); $imgItems.eq(index).addClass('current…"
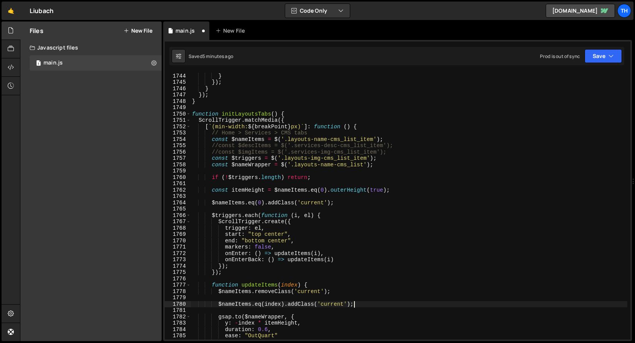
click at [255, 147] on div "}) ; } }) ; } }) ; } function initLayoutsTabs ( ) { ScrollTrigger . matchMedia …" at bounding box center [408, 207] width 437 height 280
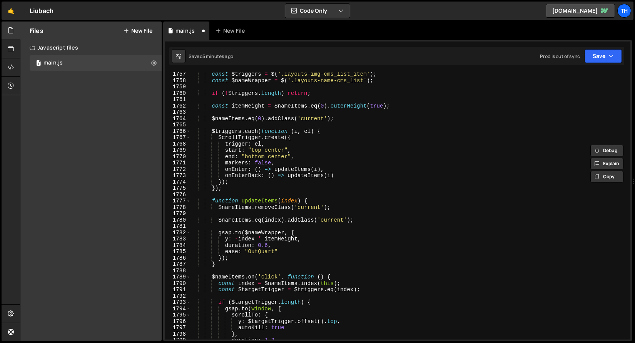
scroll to position [878, 0]
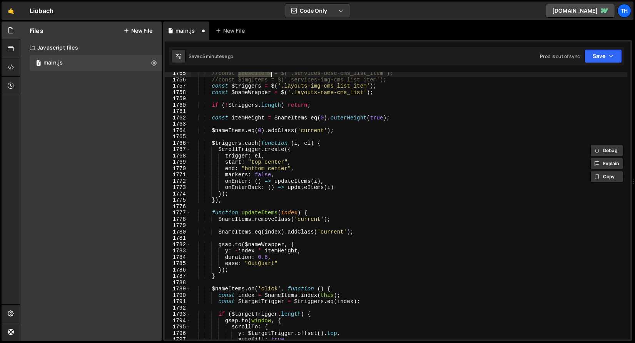
click at [251, 82] on div "//const $descItems = $('.services-desc-cms_list_item'); //const $imgItems = $('…" at bounding box center [408, 210] width 437 height 280
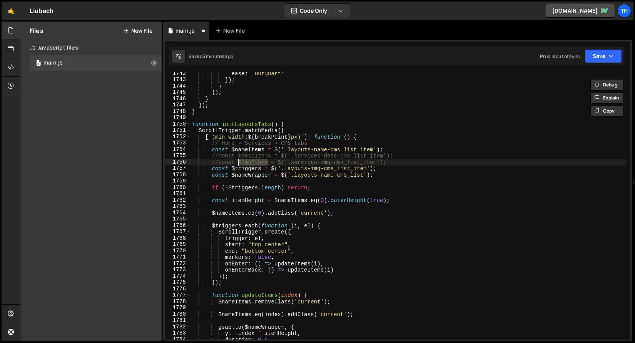
scroll to position [772, 0]
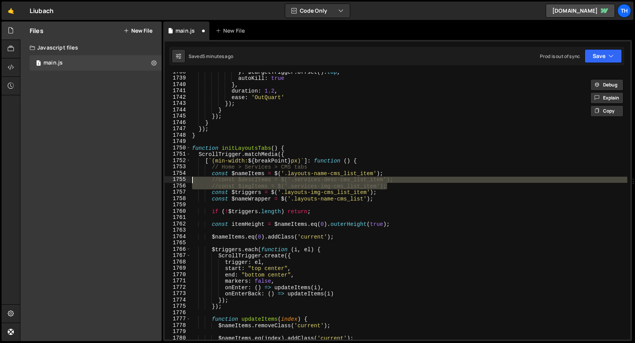
drag, startPoint x: 398, startPoint y: 188, endPoint x: 154, endPoint y: 180, distance: 244.4
click at [154, 180] on div "Files New File Javascript files 1 main.js 0 CSS files Copy share link Edit File…" at bounding box center [327, 182] width 615 height 320
type textarea "//const $descItems = $('.services-desc-cms_list_item'); //const $imgItems = $('…"
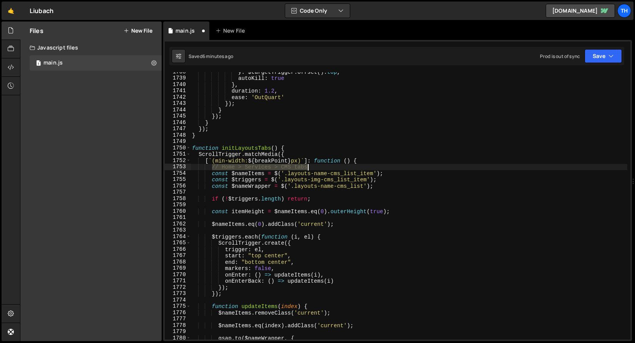
drag, startPoint x: 213, startPoint y: 167, endPoint x: 332, endPoint y: 166, distance: 118.9
click at [332, 166] on div "y : $targetTrigger . offset ( ) . top , autoKill : true } , duration : 1.2 , ea…" at bounding box center [408, 209] width 437 height 280
paste textarea "Project > Layout"
click at [606, 57] on button "Save" at bounding box center [602, 56] width 37 height 14
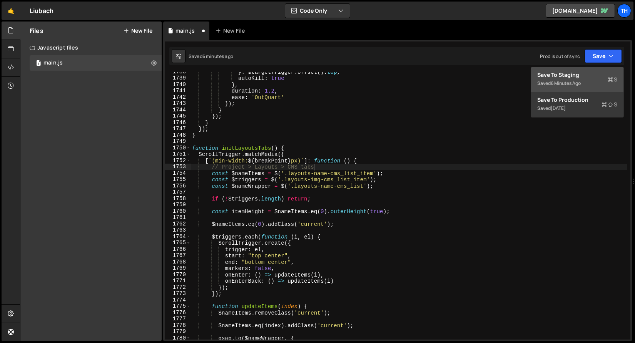
click at [579, 80] on div "6 minutes ago" at bounding box center [565, 83] width 30 height 7
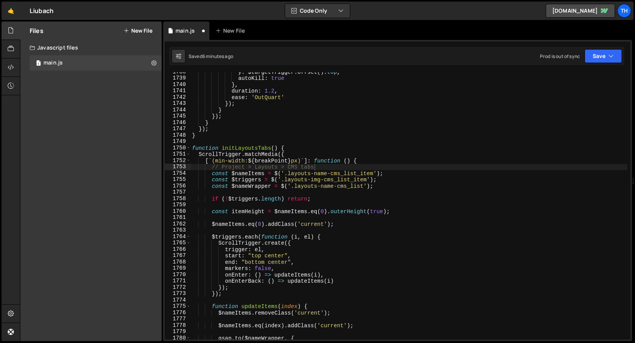
scroll to position [10611, 0]
click at [209, 59] on div "Saved 1 minute ago" at bounding box center [201, 56] width 58 height 14
type textarea "ease: 'OutQuart'"
click at [214, 96] on div "y : $targetTrigger . offset ( ) . top , autoKill : true } , duration : 1.2 , ea…" at bounding box center [408, 209] width 437 height 280
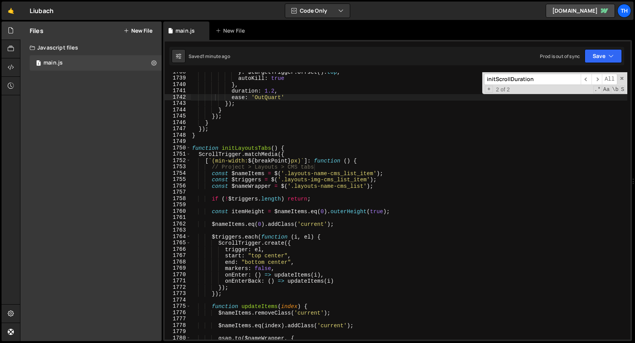
paste input "scroll-trigger"
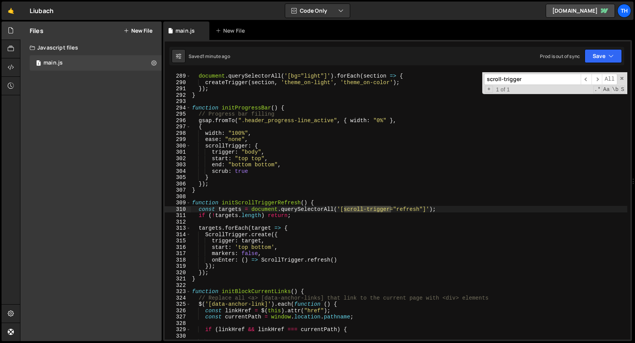
scroll to position [1758, 0]
type input "scroll-trigger"
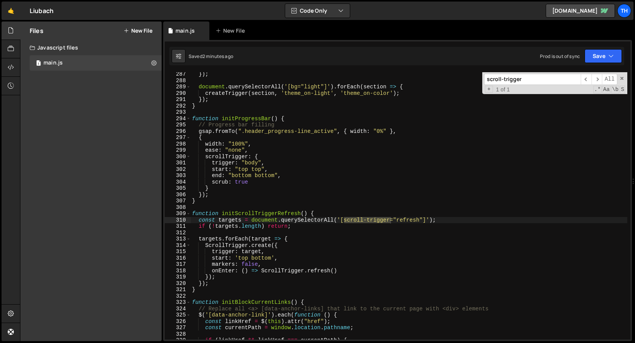
scroll to position [1745, 0]
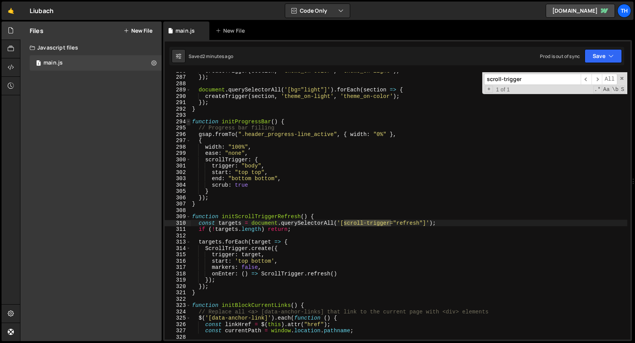
click at [188, 123] on span at bounding box center [188, 122] width 4 height 7
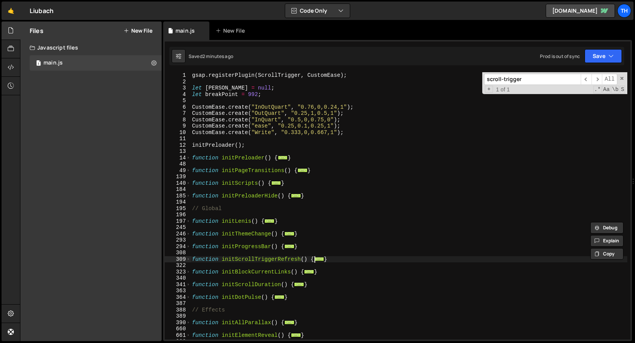
scroll to position [0, 0]
click at [602, 50] on button "Save" at bounding box center [602, 56] width 37 height 14
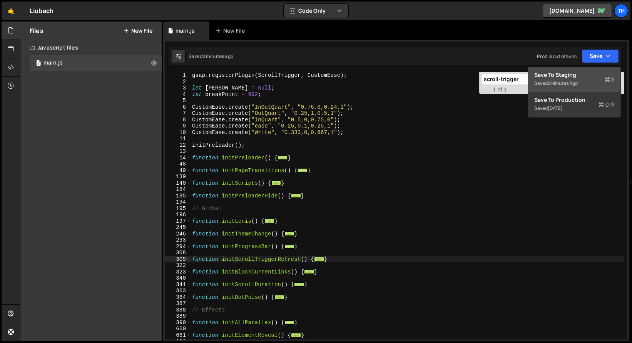
click at [563, 79] on div "Saved 2 minutes ago" at bounding box center [574, 83] width 80 height 9
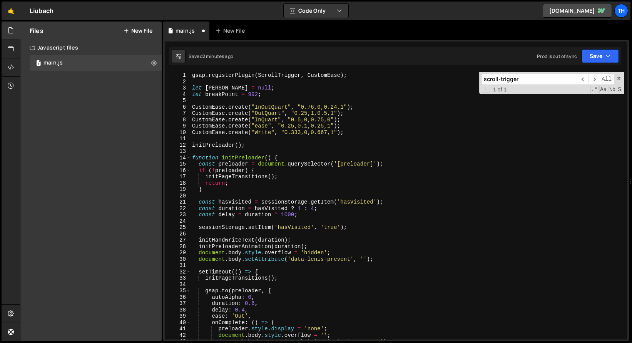
click at [479, 119] on div "gsap . registerPlugin ( ScrollTrigger , CustomEase ) ; let [PERSON_NAME] = null…" at bounding box center [408, 212] width 437 height 280
click at [625, 77] on div "scroll-trigger ​ ​ All Replace All + 1 of 1 .* Aa \b S" at bounding box center [554, 83] width 145 height 22
click at [622, 78] on span at bounding box center [621, 78] width 5 height 5
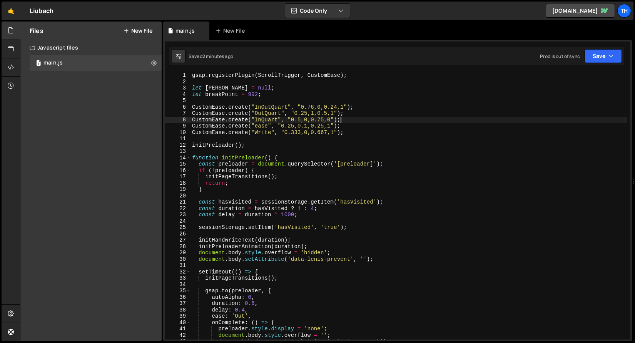
drag, startPoint x: 189, startPoint y: 157, endPoint x: 199, endPoint y: 157, distance: 10.0
click at [189, 157] on span at bounding box center [188, 158] width 4 height 7
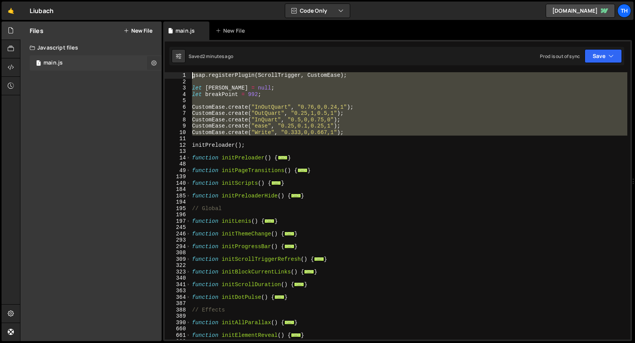
drag, startPoint x: 357, startPoint y: 136, endPoint x: 155, endPoint y: 64, distance: 214.4
click at [155, 64] on div "Files New File Javascript files 1 main.js 0 CSS files Copy share link Edit File…" at bounding box center [327, 182] width 615 height 320
type textarea "gsap.registerPlugin(ScrollTrigger, CustomEase);"
click at [153, 65] on icon at bounding box center [153, 62] width 5 height 7
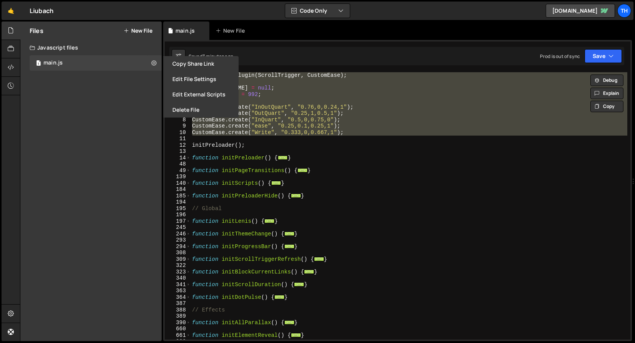
click at [239, 204] on div "gsap . registerPlugin ( ScrollTrigger , CustomEase ) ; let [PERSON_NAME] = null…" at bounding box center [408, 212] width 437 height 280
